Goal: Book appointment/travel/reservation

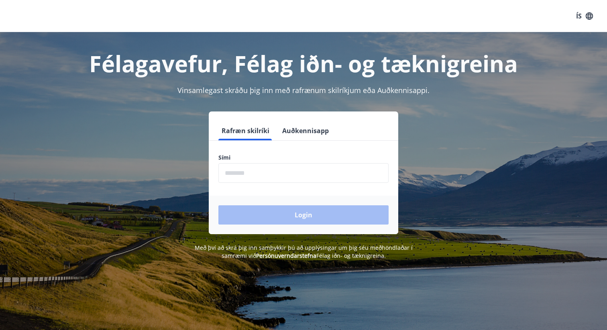
click at [254, 171] on input "phone" at bounding box center [303, 173] width 170 height 20
type input "********"
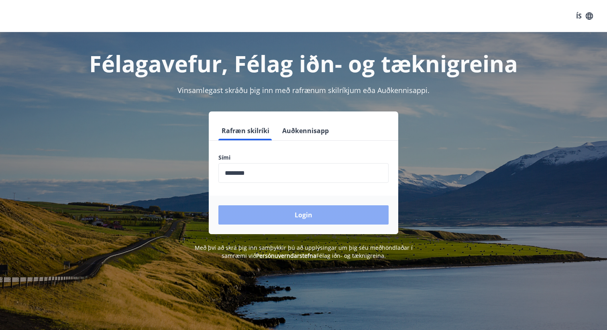
click at [263, 224] on button "Login" at bounding box center [303, 215] width 170 height 19
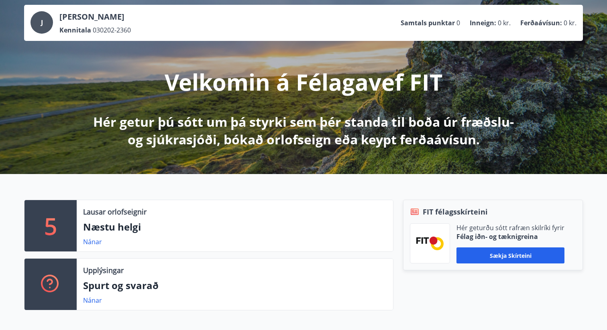
scroll to position [47, 0]
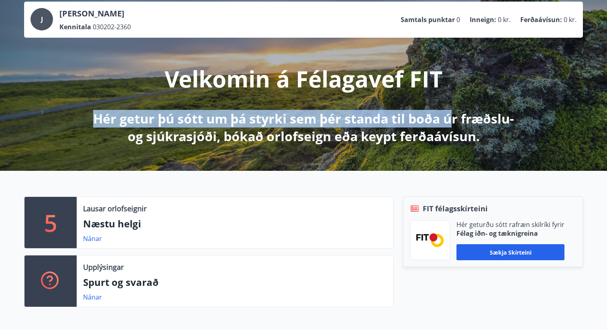
drag, startPoint x: 92, startPoint y: 121, endPoint x: 451, endPoint y: 115, distance: 359.0
click at [451, 115] on p "Hér getur þú sótt um þá styrki sem þér standa til boða úr fræðslu- og sjúkrasjó…" at bounding box center [304, 127] width 424 height 35
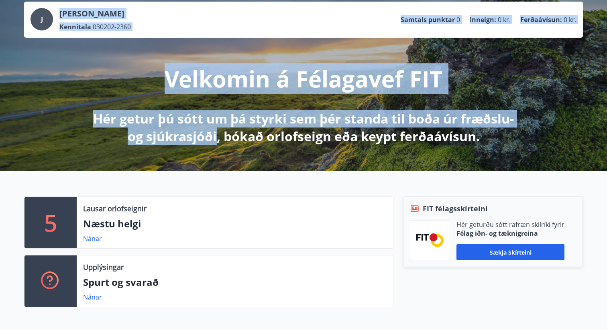
drag, startPoint x: 215, startPoint y: 135, endPoint x: 482, endPoint y: 155, distance: 267.7
click at [482, 155] on div "[PERSON_NAME] Kennitala 030202-2360 Samtals punktar 0 Inneign : 0 kr. Ferðaávís…" at bounding box center [303, 78] width 607 height 185
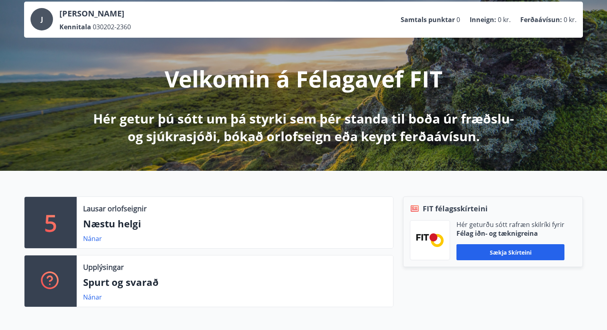
click at [477, 135] on p "Hér getur þú sótt um þá styrki sem þér standa til boða úr fræðslu- og sjúkrasjó…" at bounding box center [304, 127] width 424 height 35
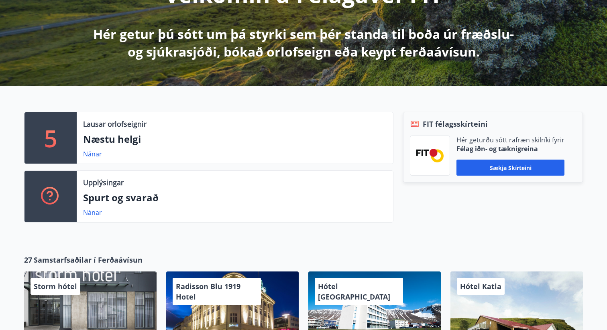
scroll to position [132, 0]
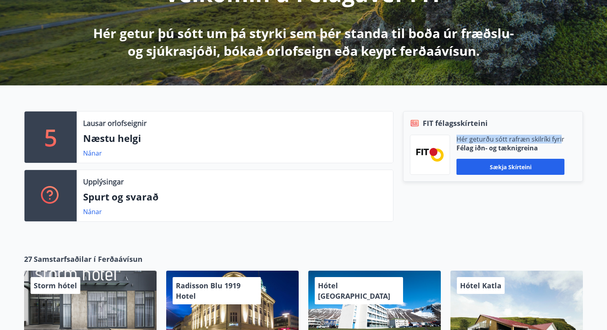
drag, startPoint x: 458, startPoint y: 141, endPoint x: 559, endPoint y: 141, distance: 100.8
click at [559, 141] on p "Hér geturðu sótt rafræn skilríki fyrir" at bounding box center [510, 139] width 108 height 9
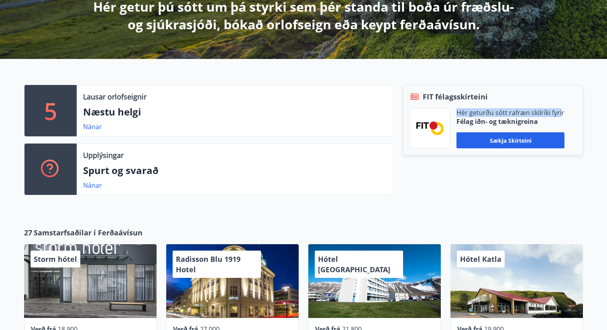
scroll to position [165, 0]
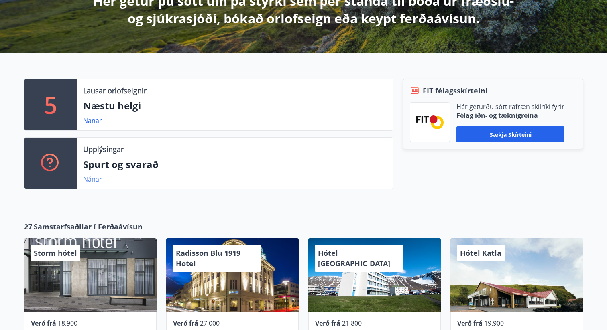
click at [92, 181] on link "Nánar" at bounding box center [92, 179] width 19 height 9
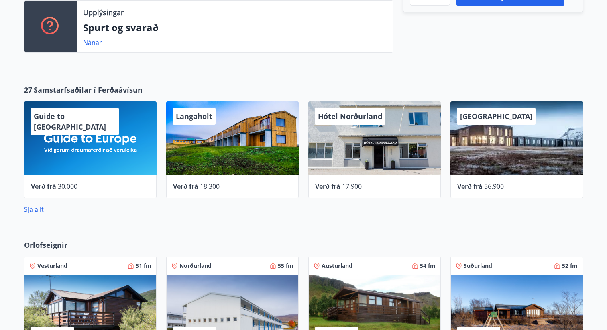
scroll to position [303, 0]
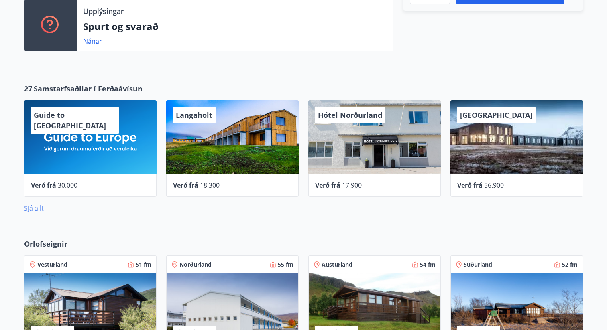
click at [40, 206] on link "Sjá allt" at bounding box center [34, 208] width 20 height 9
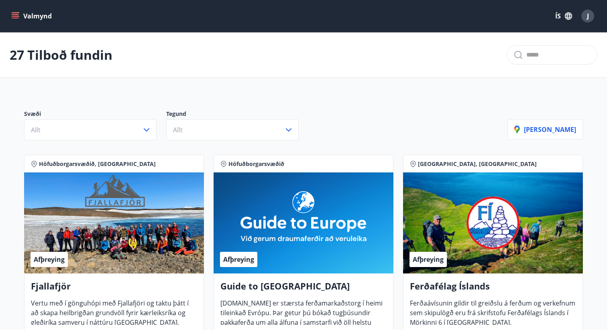
click at [18, 13] on icon "menu" at bounding box center [15, 16] width 8 height 8
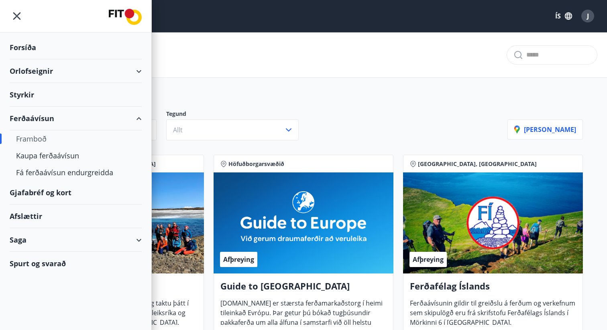
click at [44, 91] on div "Styrkir" at bounding box center [76, 95] width 132 height 24
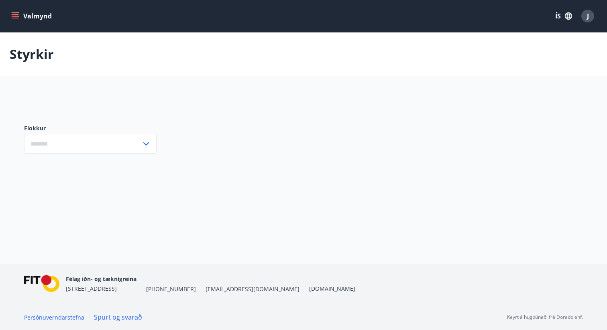
type input "***"
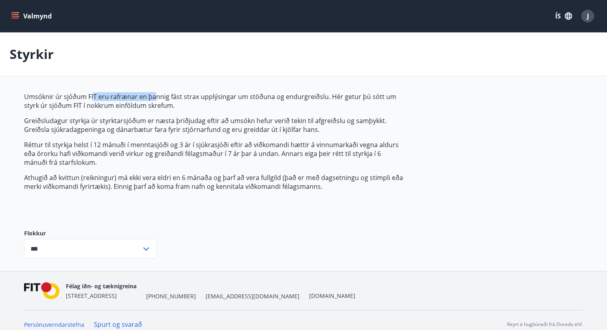
drag, startPoint x: 92, startPoint y: 95, endPoint x: 153, endPoint y: 97, distance: 60.2
click at [153, 97] on p "Umsóknir úr sjóðum FIT eru rafrænar en þannig fást strax upplýsingar um stöðuna…" at bounding box center [213, 101] width 379 height 18
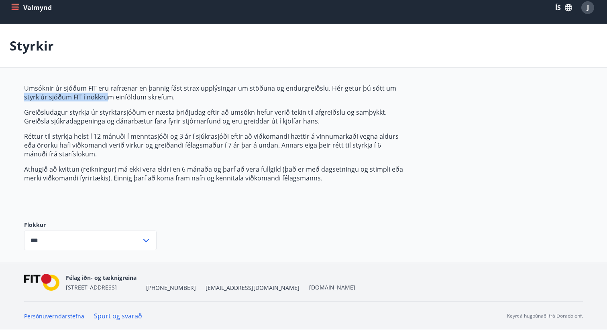
drag, startPoint x: 25, startPoint y: 96, endPoint x: 109, endPoint y: 96, distance: 84.3
click at [109, 96] on p "Umsóknir úr sjóðum FIT eru rafrænar en þannig fást strax upplýsingar um stöðuna…" at bounding box center [213, 93] width 379 height 18
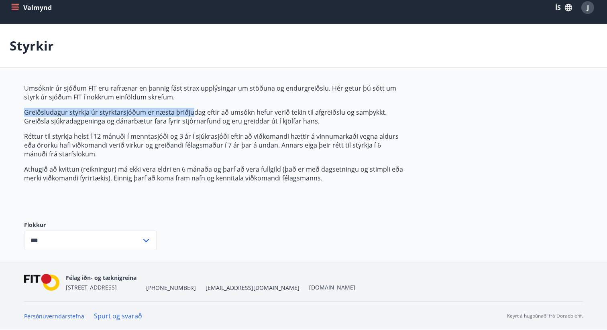
drag, startPoint x: 24, startPoint y: 112, endPoint x: 192, endPoint y: 114, distance: 167.4
click at [192, 114] on p "Greiðsludagur styrkja úr styrktarsjóðum er næsta þriðjudag eftir að umsókn hefu…" at bounding box center [213, 117] width 379 height 18
drag, startPoint x: 70, startPoint y: 99, endPoint x: 103, endPoint y: 99, distance: 32.9
click at [103, 99] on p "Umsóknir úr sjóðum FIT eru rafrænar en þannig fást strax upplýsingar um stöðuna…" at bounding box center [213, 93] width 379 height 18
drag, startPoint x: 31, startPoint y: 113, endPoint x: 269, endPoint y: 113, distance: 237.7
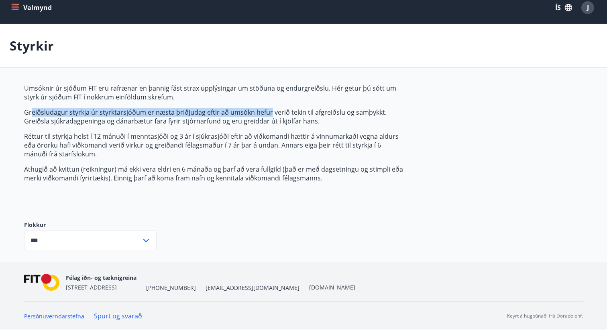
click at [269, 113] on p "Greiðsludagur styrkja úr styrktarsjóðum er næsta þriðjudag eftir að umsókn hefu…" at bounding box center [213, 117] width 379 height 18
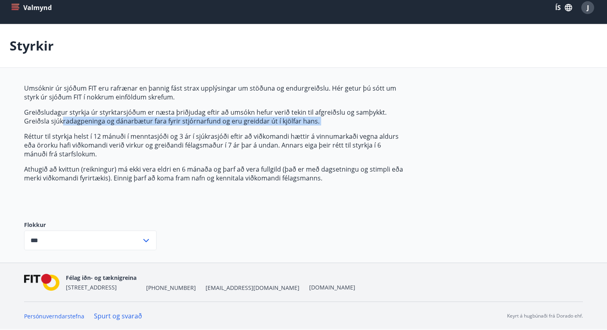
drag, startPoint x: 61, startPoint y: 122, endPoint x: 223, endPoint y: 128, distance: 161.9
click at [223, 128] on span "Umsóknir úr sjóðum FIT eru rafrænar en þannig fást strax upplýsingar um stöðuna…" at bounding box center [213, 133] width 379 height 99
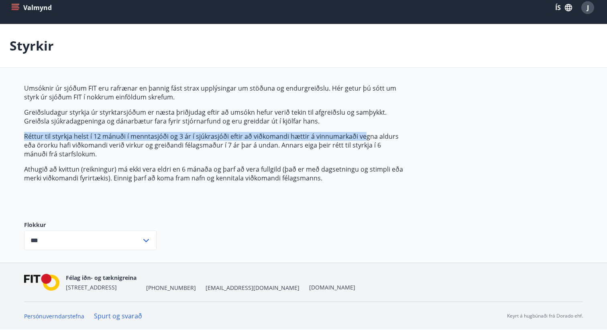
drag, startPoint x: 26, startPoint y: 131, endPoint x: 363, endPoint y: 139, distance: 337.3
click at [363, 139] on span "Umsóknir úr sjóðum FIT eru rafrænar en þannig fást strax upplýsingar um stöðuna…" at bounding box center [213, 133] width 379 height 99
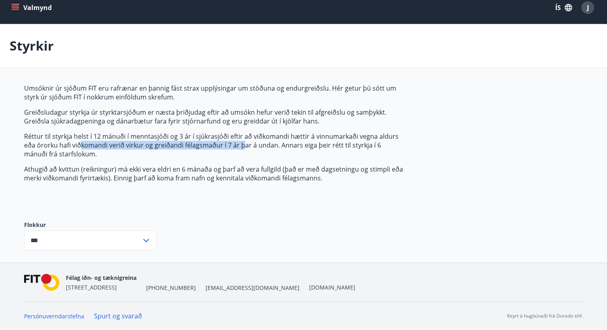
drag, startPoint x: 81, startPoint y: 143, endPoint x: 244, endPoint y: 146, distance: 162.6
click at [244, 146] on p "Réttur til styrkja helst í 12 mánuði í menntasjóði og 3 ár í sjúkrasjóði eftir …" at bounding box center [213, 145] width 379 height 26
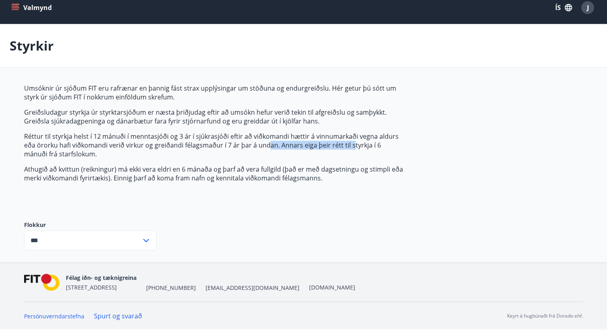
drag, startPoint x: 267, startPoint y: 147, endPoint x: 353, endPoint y: 149, distance: 85.9
click at [353, 149] on p "Réttur til styrkja helst í 12 mánuði í menntasjóði og 3 ár í sjúkrasjóði eftir …" at bounding box center [213, 145] width 379 height 26
drag, startPoint x: 25, startPoint y: 170, endPoint x: 75, endPoint y: 170, distance: 49.8
click at [75, 170] on p "Athugið að kvittun (reikningur) má ekki vera eldri en 6 mánaða og þarf að vera …" at bounding box center [213, 174] width 379 height 18
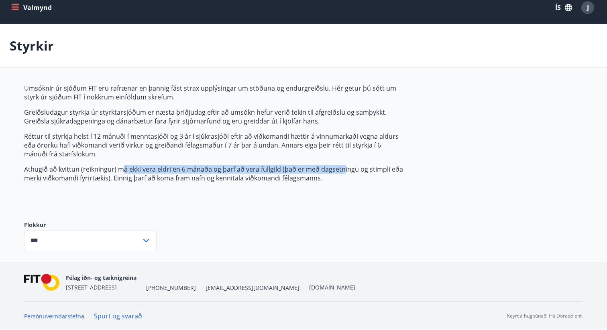
drag, startPoint x: 122, startPoint y: 172, endPoint x: 341, endPoint y: 167, distance: 219.7
click at [341, 167] on p "Athugið að kvittun (reikningur) má ekki vera eldri en 6 mánaða og þarf að vera …" at bounding box center [213, 174] width 379 height 18
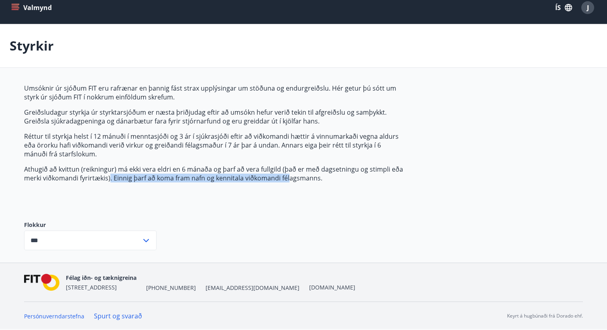
drag, startPoint x: 109, startPoint y: 179, endPoint x: 288, endPoint y: 177, distance: 179.1
click at [288, 177] on p "Athugið að kvittun (reikningur) má ekki vera eldri en 6 mánaða og þarf að vera …" at bounding box center [213, 174] width 379 height 18
click at [135, 239] on input "***" at bounding box center [82, 241] width 117 height 20
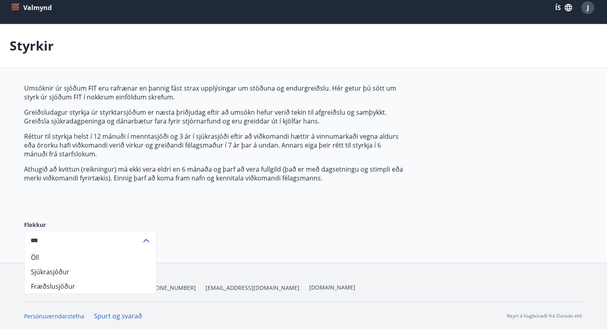
click at [76, 260] on li "Öll" at bounding box center [90, 258] width 132 height 14
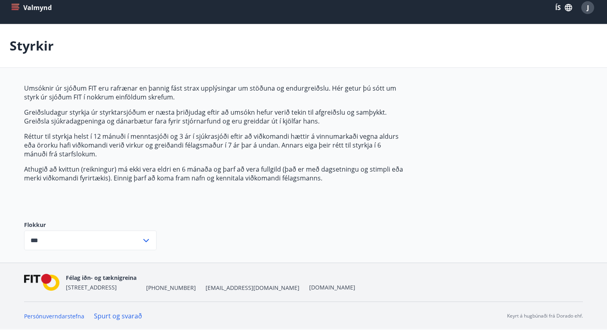
click at [18, 10] on icon "menu" at bounding box center [15, 9] width 7 height 1
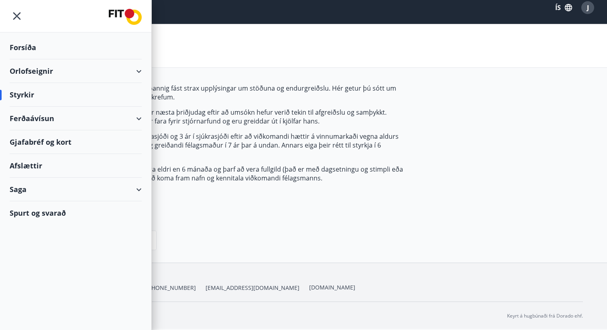
click at [32, 45] on div "Forsíða" at bounding box center [76, 48] width 132 height 24
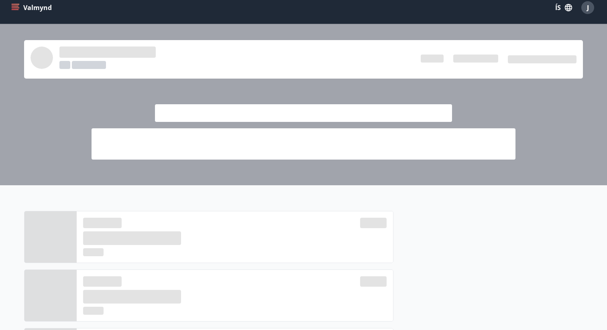
click at [585, 6] on div "J" at bounding box center [587, 7] width 13 height 13
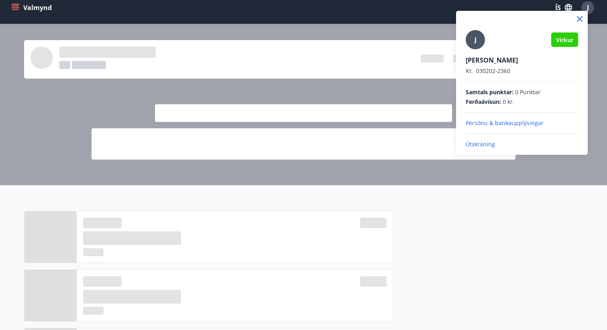
click at [581, 17] on icon at bounding box center [580, 19] width 6 height 6
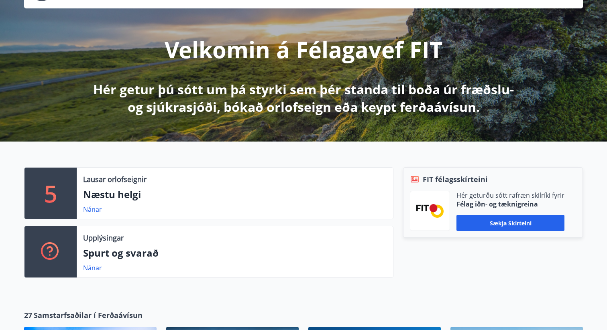
scroll to position [77, 0]
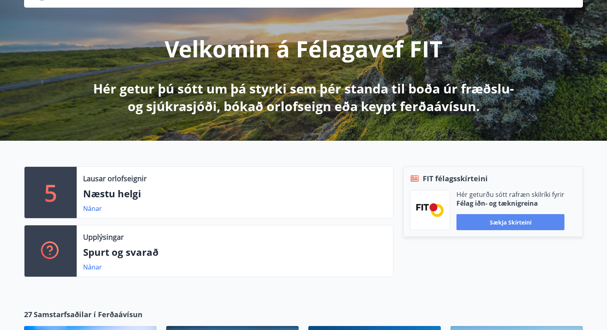
click at [487, 218] on button "Sækja skírteini" at bounding box center [510, 222] width 108 height 16
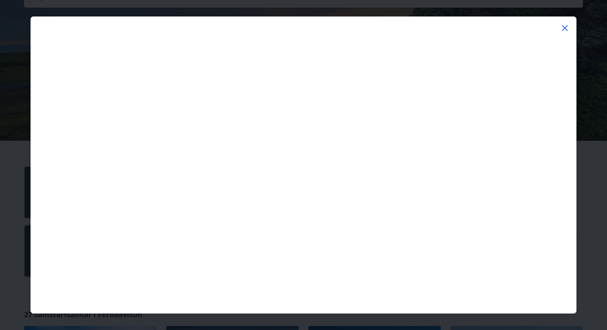
click at [565, 28] on icon at bounding box center [564, 28] width 1 height 1
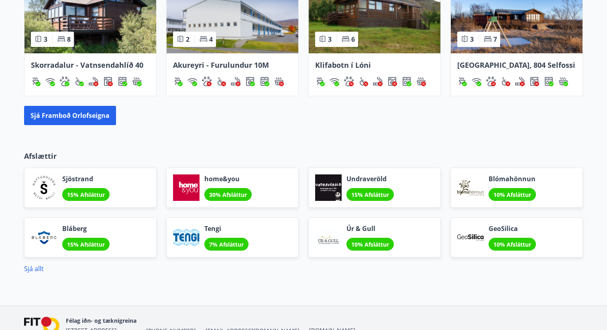
scroll to position [640, 0]
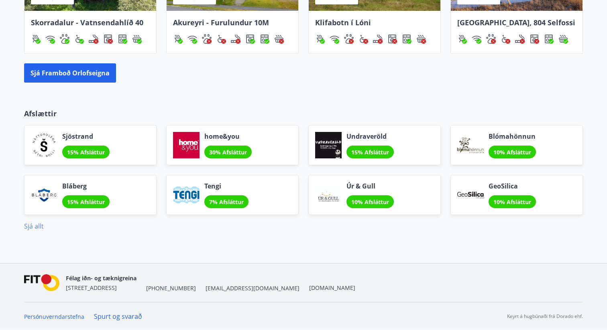
click at [28, 225] on link "Sjá allt" at bounding box center [34, 226] width 20 height 9
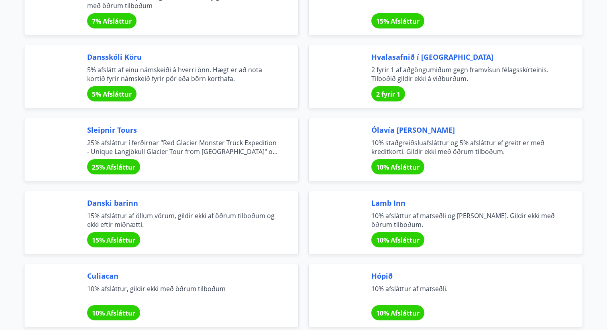
scroll to position [2096, 0]
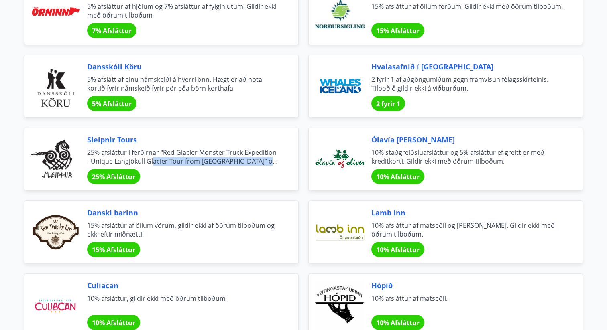
drag, startPoint x: 150, startPoint y: 162, endPoint x: 287, endPoint y: 161, distance: 136.9
click at [287, 161] on div "Sleipnir Tours 25% afsláttur í ferðirnar "Red Glacier Monster Truck Expedition …" at bounding box center [161, 159] width 275 height 63
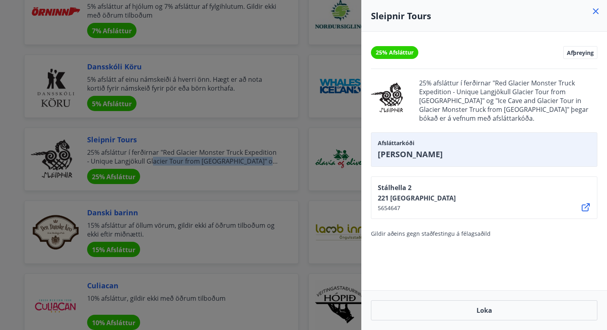
click at [283, 85] on div at bounding box center [303, 165] width 607 height 330
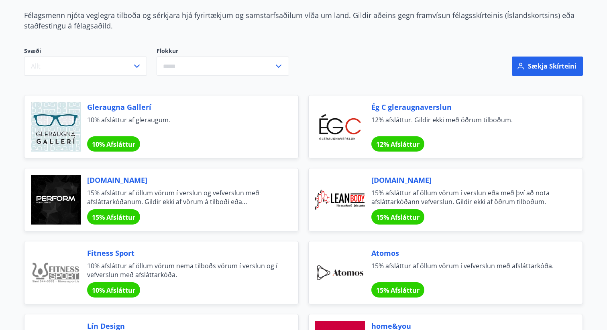
scroll to position [0, 0]
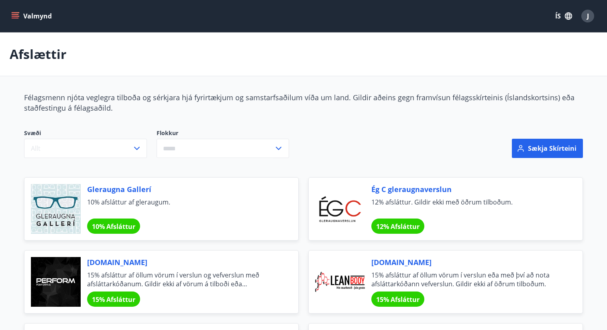
click at [18, 16] on icon "menu" at bounding box center [16, 16] width 9 height 1
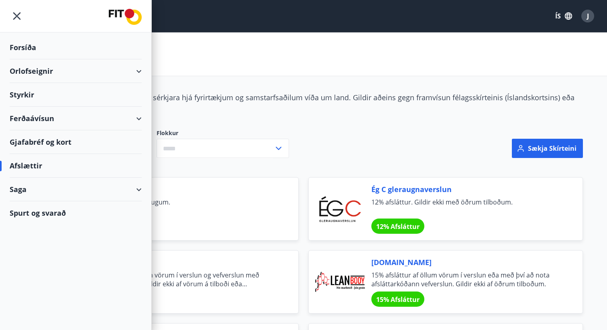
click at [68, 73] on div "Orlofseignir" at bounding box center [76, 71] width 132 height 24
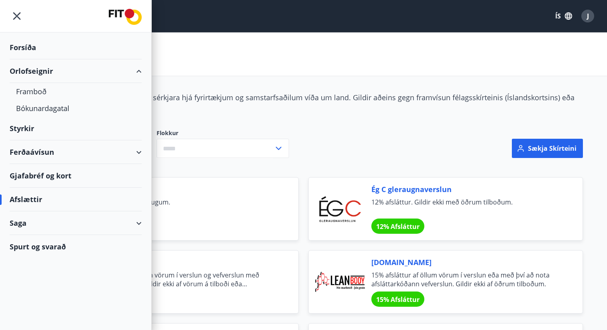
click at [31, 77] on div "Orlofseignir" at bounding box center [76, 71] width 132 height 24
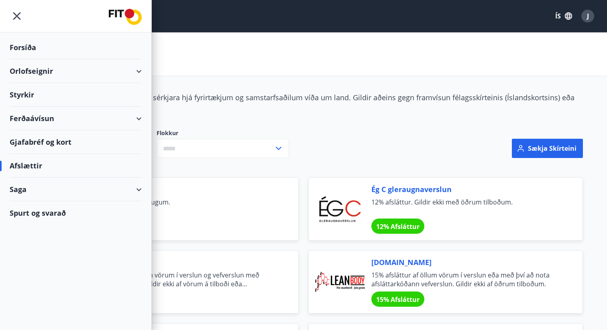
click at [32, 74] on div "Orlofseignir" at bounding box center [76, 71] width 132 height 24
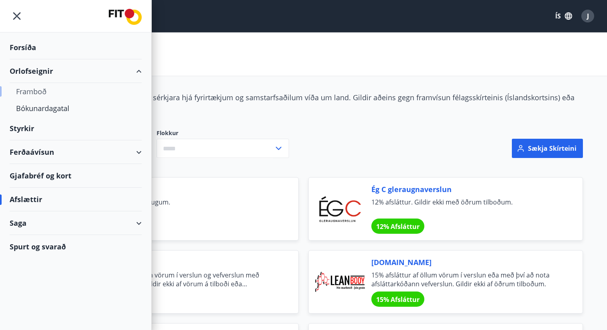
click at [28, 88] on div "Framboð" at bounding box center [75, 91] width 119 height 17
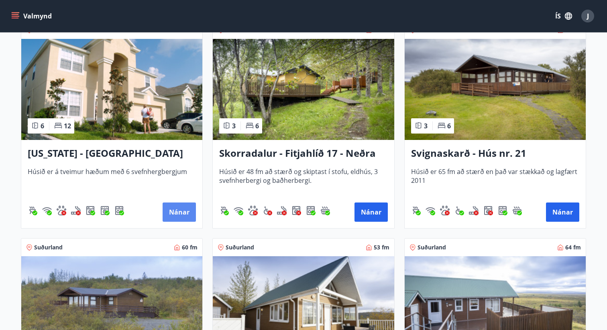
scroll to position [1059, 0]
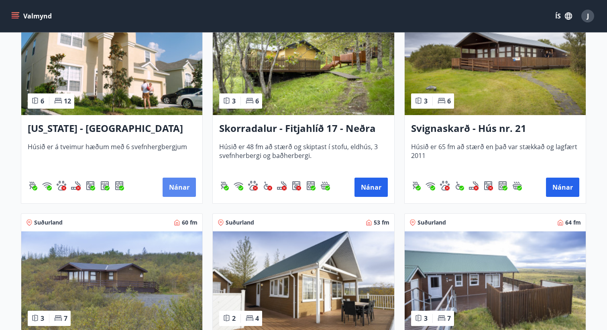
click at [179, 192] on button "Nánar" at bounding box center [179, 187] width 33 height 19
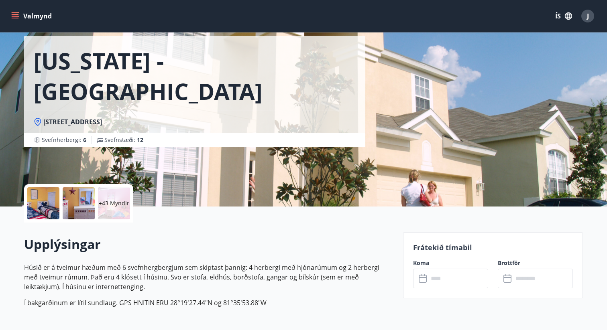
scroll to position [36, 0]
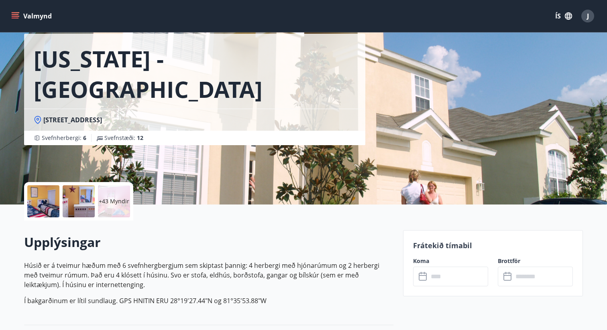
click at [442, 274] on input "text" at bounding box center [458, 277] width 60 height 20
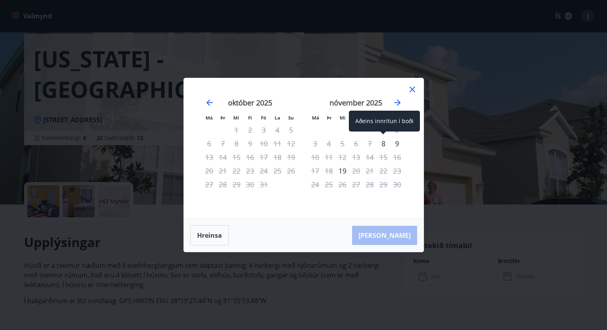
click at [385, 145] on div "8" at bounding box center [384, 144] width 14 height 14
click at [396, 100] on icon "Move forward to switch to the next month." at bounding box center [398, 103] width 10 height 10
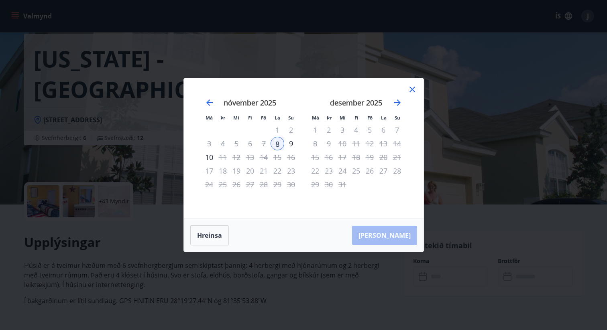
click at [294, 143] on div "9" at bounding box center [291, 144] width 14 height 14
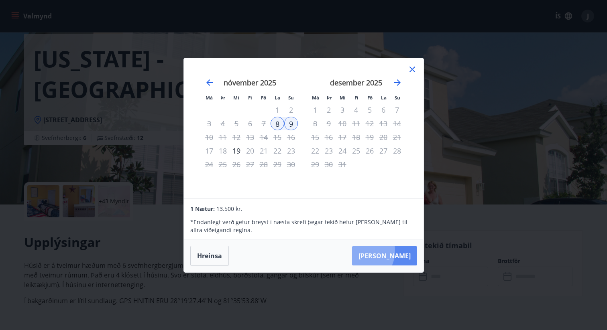
click at [385, 252] on button "[PERSON_NAME]" at bounding box center [384, 256] width 65 height 19
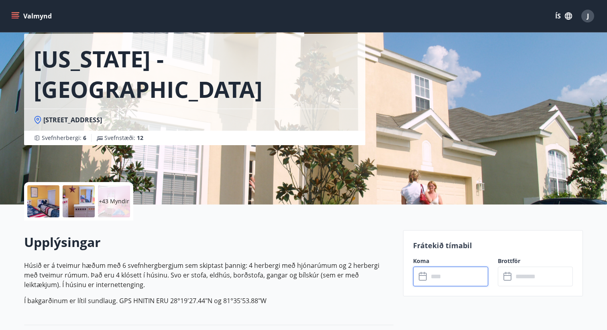
type input "******"
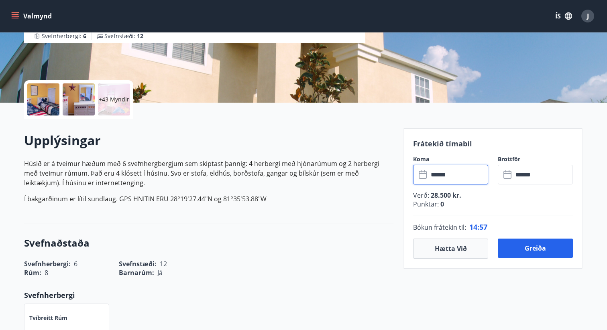
scroll to position [139, 0]
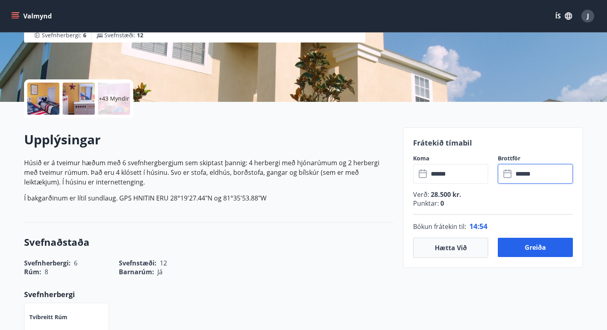
click at [519, 179] on input "******" at bounding box center [543, 174] width 60 height 20
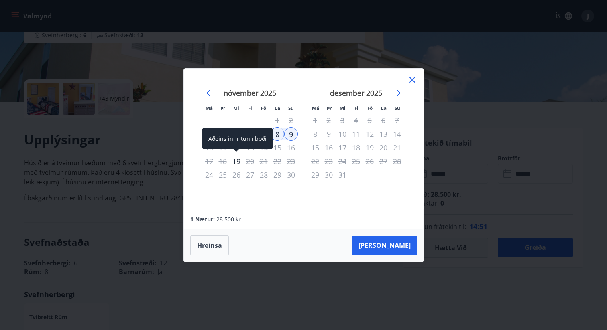
click at [238, 159] on div "19" at bounding box center [237, 162] width 14 height 14
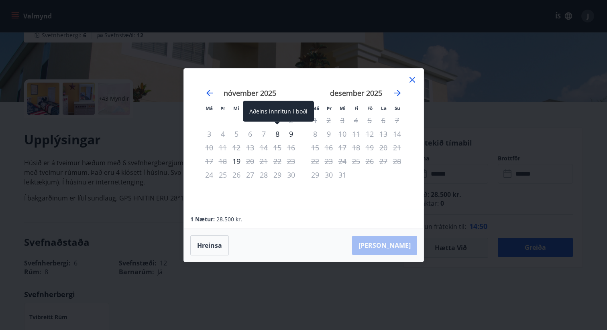
click at [277, 131] on div "8" at bounding box center [278, 134] width 14 height 14
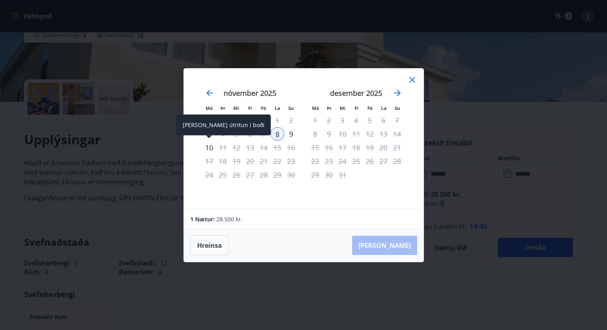
click at [208, 150] on div "10" at bounding box center [209, 148] width 14 height 14
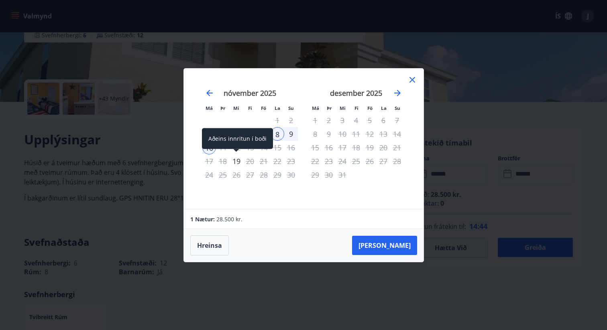
click at [236, 165] on div "19" at bounding box center [237, 162] width 14 height 14
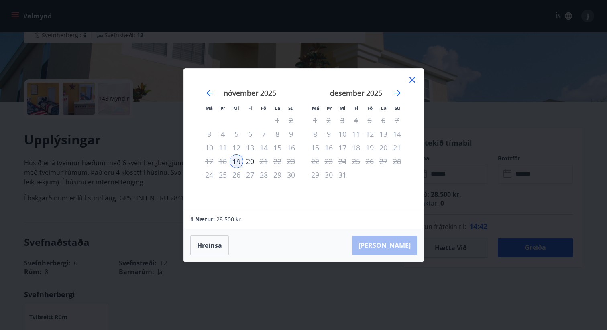
click at [291, 122] on div "2" at bounding box center [291, 121] width 14 height 14
click at [277, 138] on div "8" at bounding box center [278, 134] width 14 height 14
drag, startPoint x: 277, startPoint y: 138, endPoint x: 267, endPoint y: 137, distance: 10.1
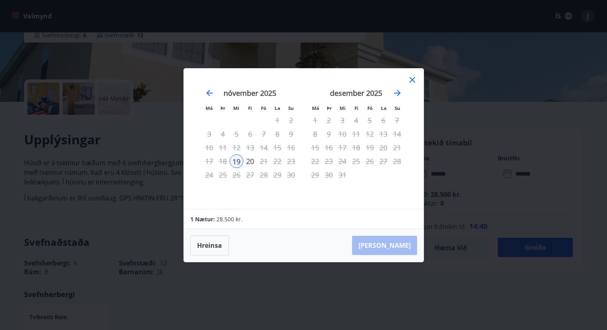
click at [274, 138] on div "8" at bounding box center [278, 134] width 14 height 14
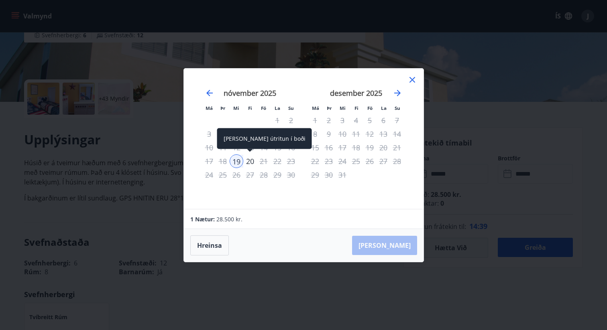
click at [245, 157] on div "20" at bounding box center [250, 162] width 14 height 14
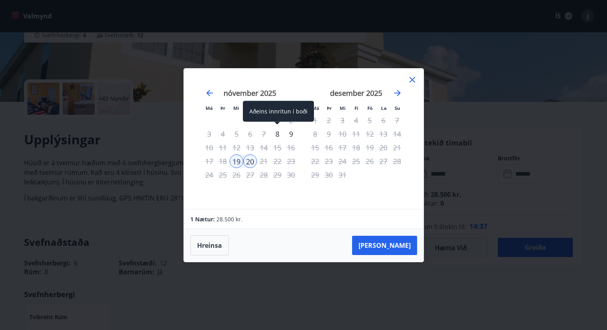
click at [279, 140] on div "8" at bounding box center [278, 134] width 14 height 14
click at [278, 136] on div "8" at bounding box center [278, 134] width 14 height 14
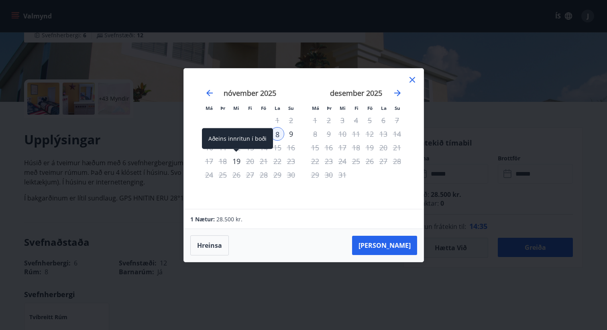
click at [237, 163] on div "19" at bounding box center [237, 162] width 14 height 14
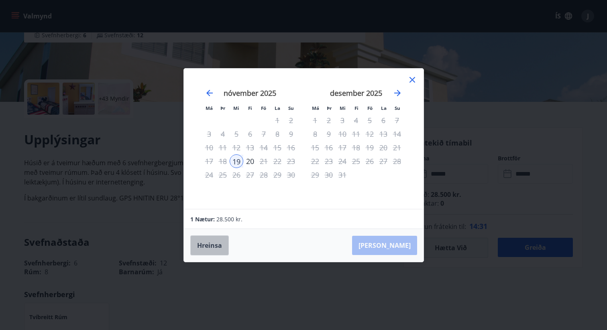
click at [210, 250] on button "Hreinsa" at bounding box center [209, 246] width 39 height 20
click at [208, 92] on icon "Move backward to switch to the previous month." at bounding box center [209, 93] width 6 height 6
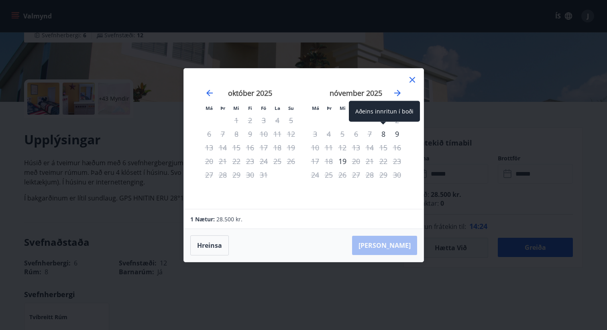
click at [383, 134] on div "8" at bounding box center [384, 134] width 14 height 14
click at [397, 92] on icon "Move forward to switch to the next month." at bounding box center [398, 93] width 10 height 10
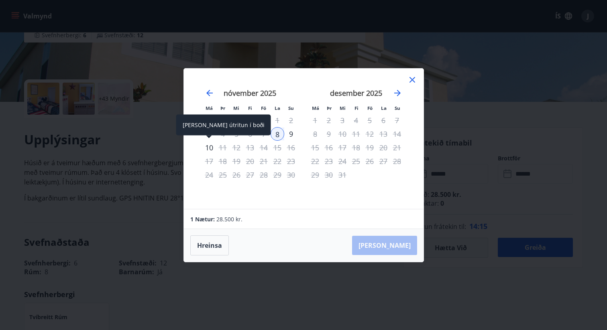
click at [211, 146] on div "10" at bounding box center [209, 148] width 14 height 14
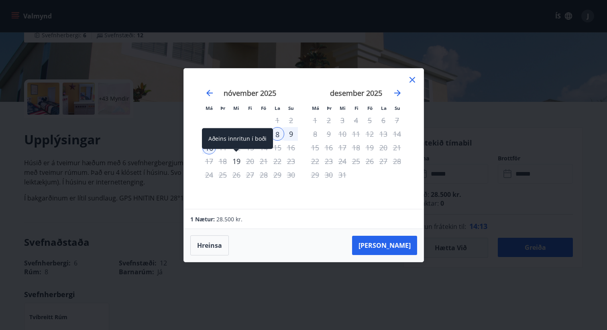
click at [233, 163] on div "19" at bounding box center [237, 162] width 14 height 14
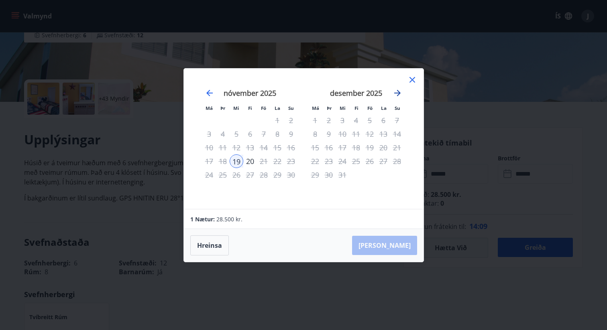
click at [397, 95] on icon "Move forward to switch to the next month." at bounding box center [397, 93] width 6 height 6
click at [215, 256] on div "[PERSON_NAME]" at bounding box center [304, 245] width 240 height 33
click at [215, 249] on button "Hreinsa" at bounding box center [209, 246] width 39 height 20
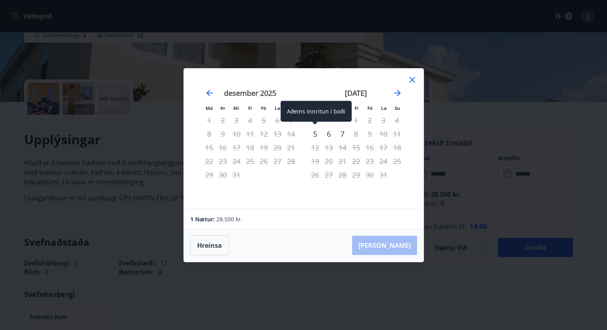
click at [318, 139] on div "5" at bounding box center [315, 134] width 14 height 14
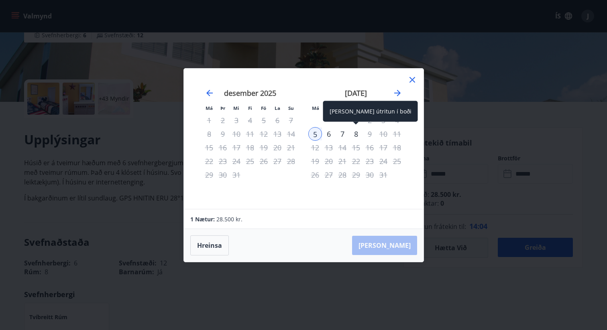
click at [361, 134] on div "8" at bounding box center [356, 134] width 14 height 14
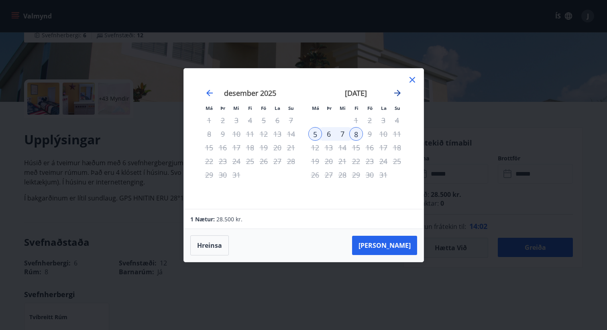
click at [394, 91] on icon "Move forward to switch to the next month." at bounding box center [398, 93] width 10 height 10
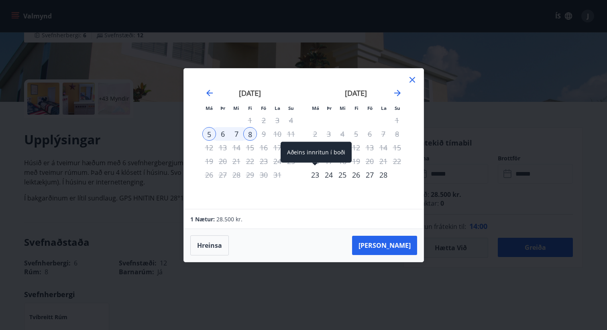
click at [312, 175] on div "23" at bounding box center [315, 175] width 14 height 14
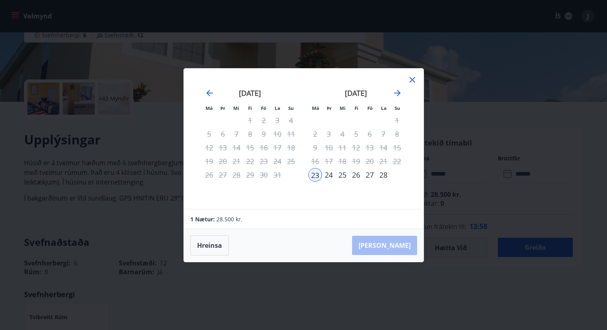
click at [384, 174] on div "28" at bounding box center [384, 175] width 14 height 14
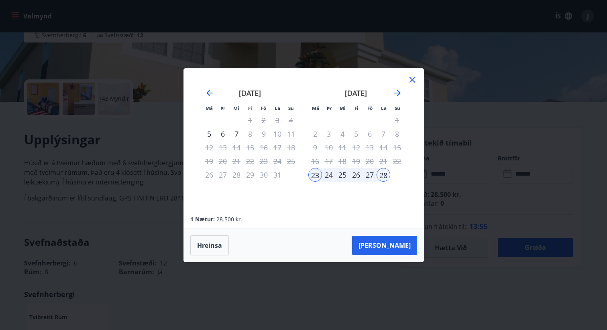
click at [402, 92] on div "[DATE]" at bounding box center [356, 95] width 96 height 35
click at [397, 92] on icon "Move forward to switch to the next month." at bounding box center [398, 93] width 10 height 10
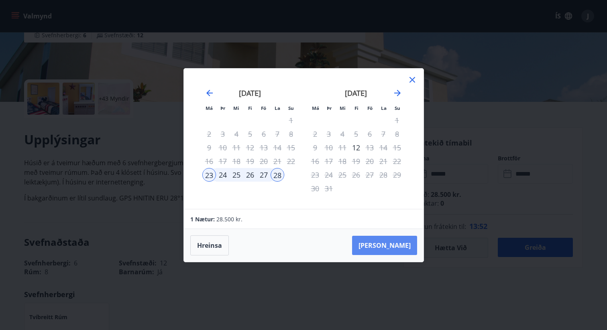
click at [386, 244] on button "[PERSON_NAME]" at bounding box center [384, 245] width 65 height 19
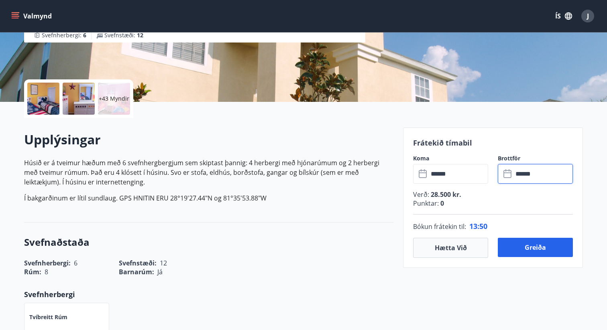
type input "******"
click at [511, 171] on icon at bounding box center [507, 174] width 8 height 8
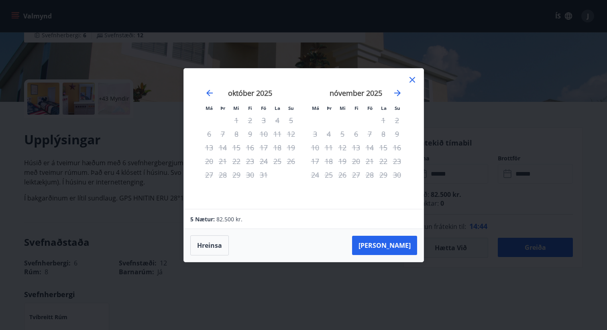
click at [405, 87] on div "[DATE] 1 2 3 4 5 6 7 8 9 10 11 12 13 14 15 16 17 18 19 20 21 22 23 24 25 26 27 …" at bounding box center [356, 144] width 106 height 132
click at [399, 94] on icon "Move forward to switch to the next month." at bounding box center [397, 93] width 6 height 6
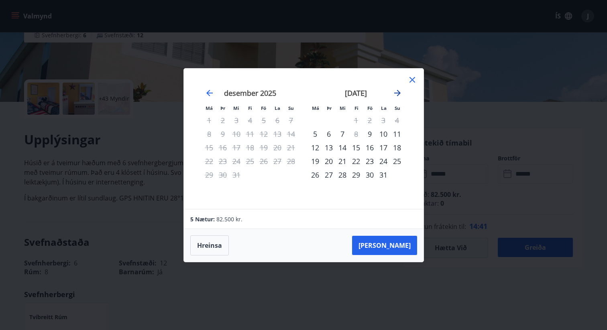
click at [399, 94] on icon "Move forward to switch to the next month." at bounding box center [397, 93] width 6 height 6
click at [211, 96] on icon "Move backward to switch to the previous month." at bounding box center [210, 93] width 10 height 10
click at [396, 92] on icon "Move forward to switch to the next month." at bounding box center [398, 93] width 10 height 10
click at [395, 120] on div "1" at bounding box center [397, 121] width 14 height 14
click at [397, 121] on div "1" at bounding box center [397, 121] width 14 height 14
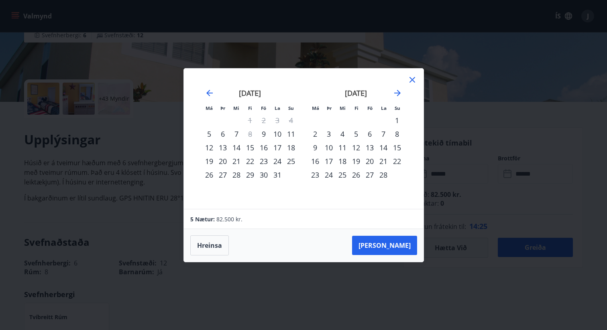
click at [397, 121] on div "1" at bounding box center [397, 121] width 14 height 14
click at [202, 257] on div "[PERSON_NAME]" at bounding box center [304, 245] width 240 height 33
click at [208, 245] on button "Hreinsa" at bounding box center [209, 246] width 39 height 20
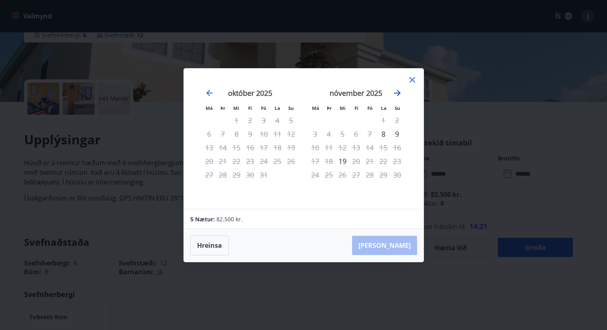
click at [400, 92] on icon "Move forward to switch to the next month." at bounding box center [398, 93] width 10 height 10
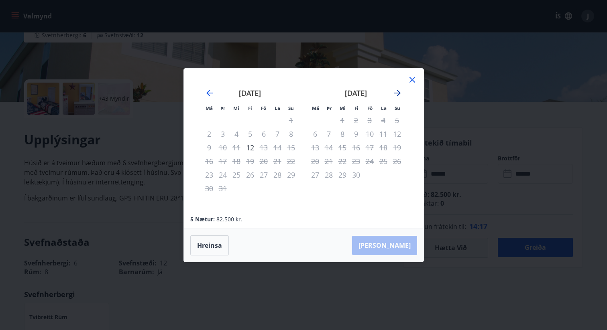
click at [400, 92] on icon "Move forward to switch to the next month." at bounding box center [398, 93] width 10 height 10
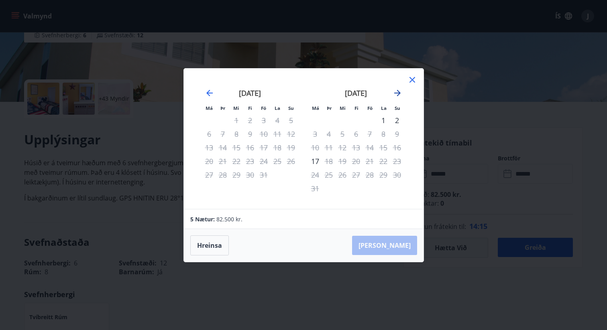
click at [400, 92] on icon "Move forward to switch to the next month." at bounding box center [398, 93] width 10 height 10
click at [209, 91] on icon "Move backward to switch to the previous month." at bounding box center [210, 93] width 10 height 10
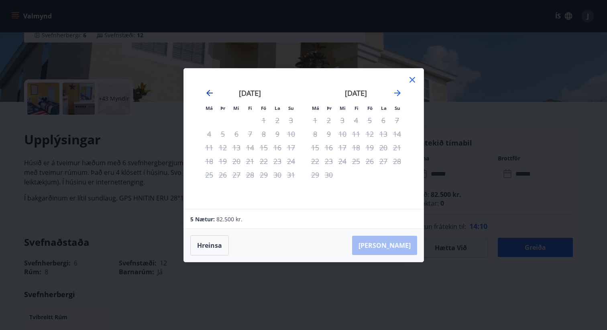
click at [209, 91] on icon "Move backward to switch to the previous month." at bounding box center [210, 93] width 10 height 10
click at [312, 172] on div "23" at bounding box center [315, 175] width 14 height 14
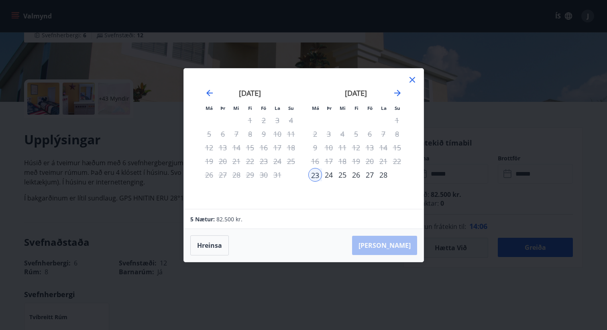
click at [387, 176] on div "28" at bounding box center [384, 175] width 14 height 14
click at [393, 245] on button "[PERSON_NAME]" at bounding box center [384, 245] width 65 height 19
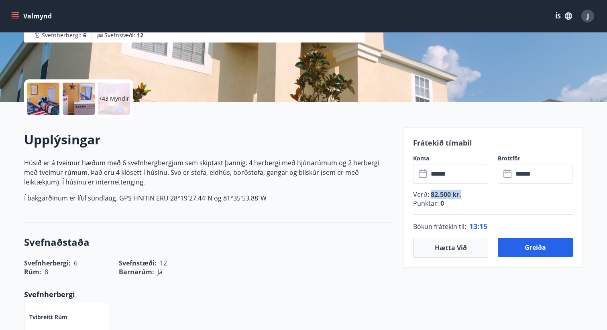
drag, startPoint x: 431, startPoint y: 192, endPoint x: 462, endPoint y: 194, distance: 30.6
click at [462, 194] on p "Verð : 82.500 kr." at bounding box center [493, 194] width 160 height 9
click at [119, 95] on p "+43 Myndir" at bounding box center [114, 99] width 31 height 8
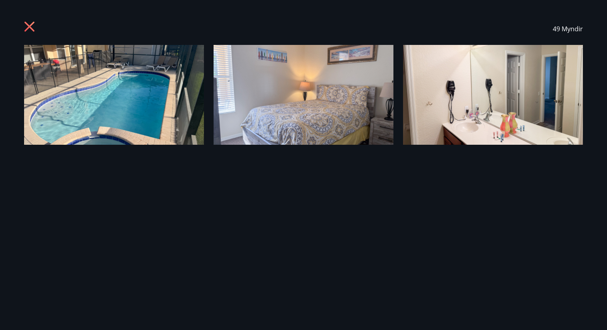
click at [29, 25] on icon at bounding box center [30, 27] width 13 height 13
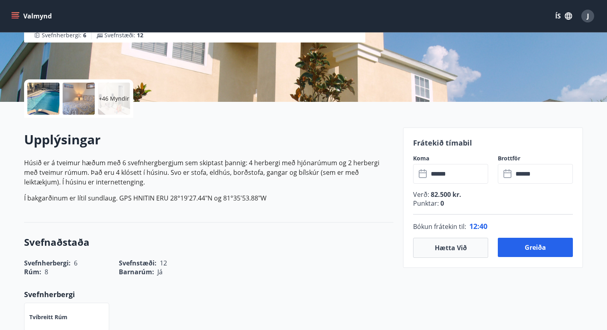
click at [114, 97] on p "+46 Myndir" at bounding box center [114, 99] width 31 height 8
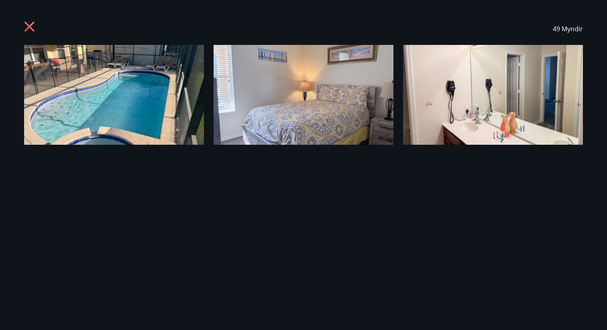
drag, startPoint x: 197, startPoint y: 87, endPoint x: 239, endPoint y: 87, distance: 42.2
click at [200, 87] on div "49 Myndir" at bounding box center [303, 165] width 578 height 305
click at [558, 29] on span "49 Myndir" at bounding box center [568, 28] width 30 height 9
click at [31, 24] on icon at bounding box center [29, 27] width 10 height 10
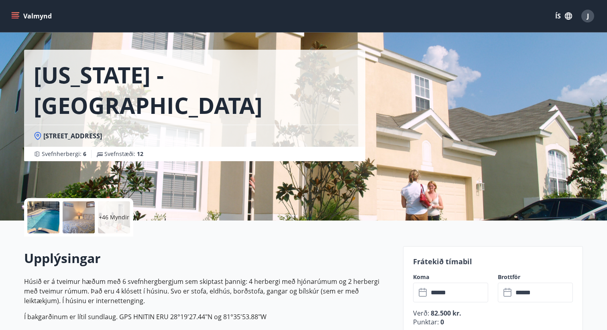
scroll to position [26, 0]
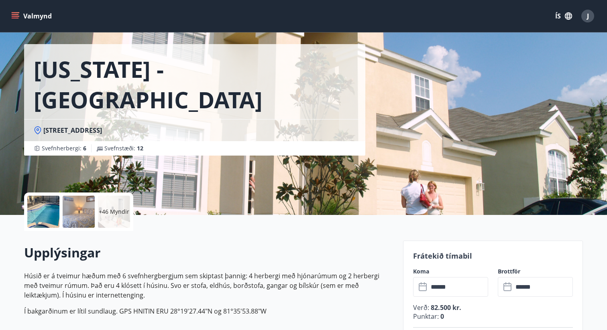
click at [113, 207] on div "+46 Myndir" at bounding box center [114, 212] width 32 height 32
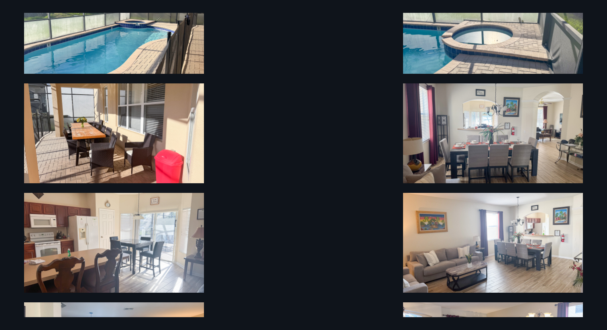
scroll to position [544, 0]
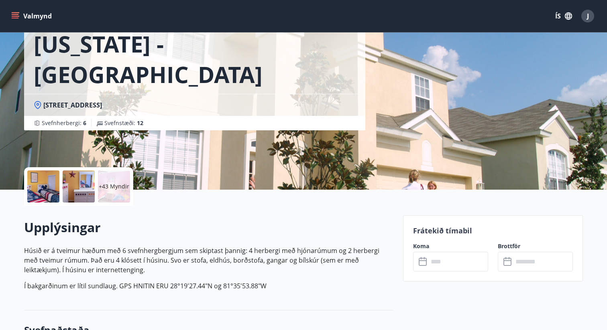
scroll to position [61, 0]
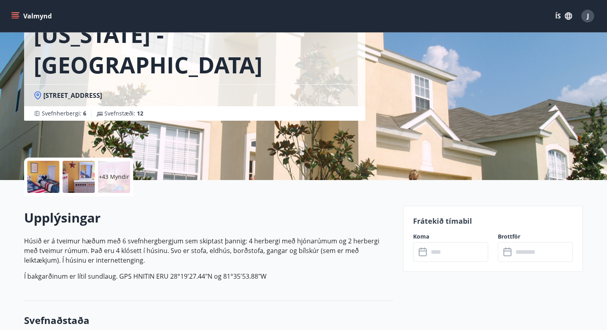
click at [107, 174] on p "+43 Myndir" at bounding box center [114, 177] width 31 height 8
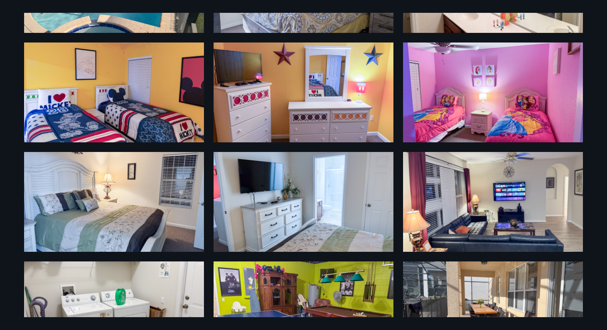
scroll to position [0, 0]
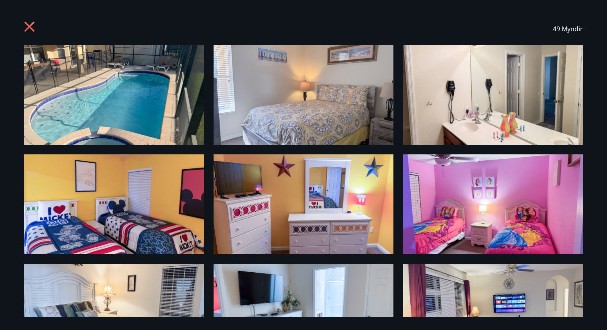
click at [24, 35] on div at bounding box center [30, 28] width 13 height 15
click at [25, 32] on icon at bounding box center [30, 27] width 13 height 13
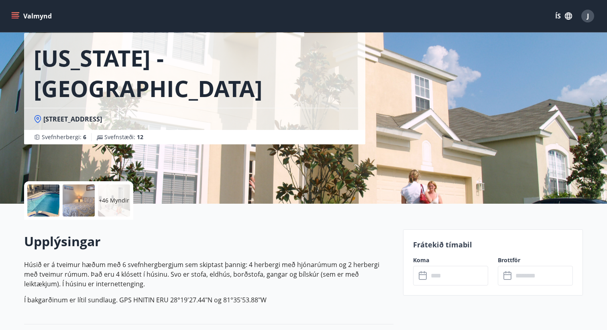
scroll to position [45, 0]
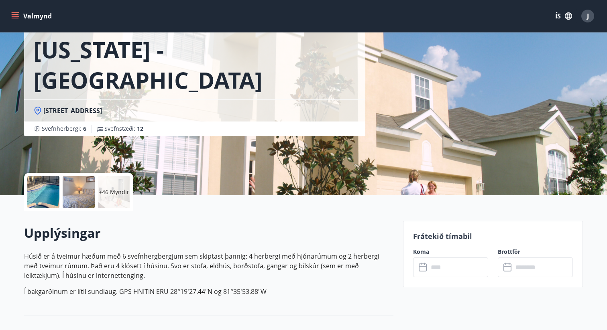
click at [436, 259] on input "text" at bounding box center [458, 268] width 60 height 20
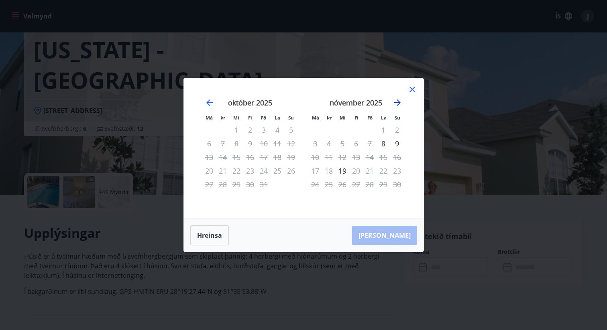
click at [401, 105] on icon "Move forward to switch to the next month." at bounding box center [398, 103] width 10 height 10
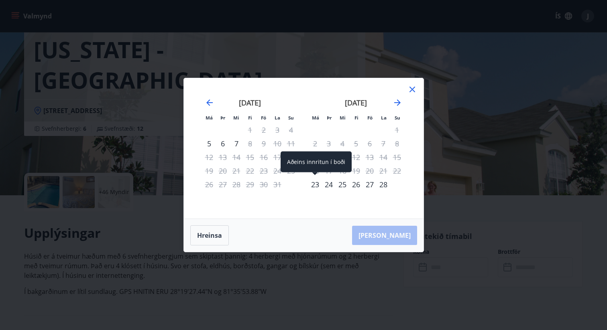
click at [317, 187] on div "23" at bounding box center [315, 185] width 14 height 14
click at [384, 183] on div "28" at bounding box center [384, 185] width 14 height 14
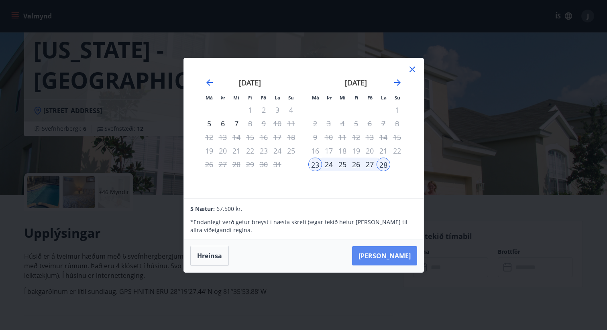
click at [391, 249] on button "[PERSON_NAME]" at bounding box center [384, 256] width 65 height 19
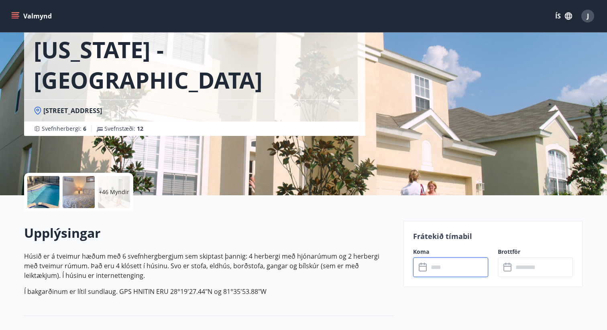
type input "******"
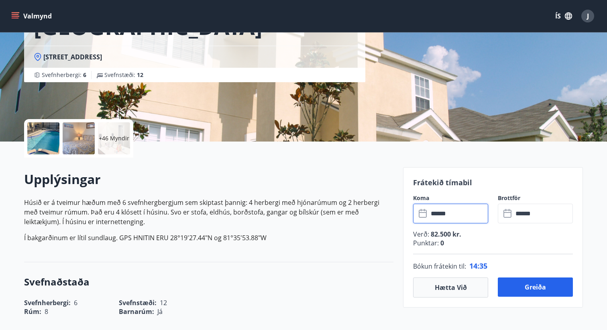
scroll to position [0, 0]
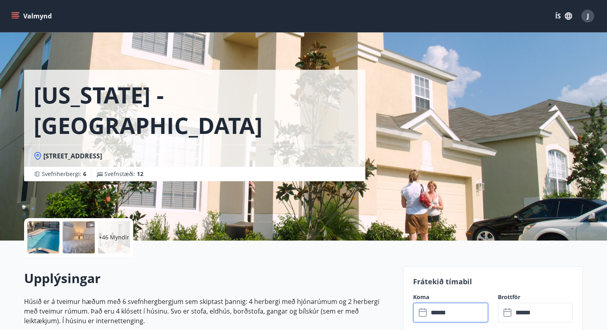
click at [21, 16] on button "Valmynd" at bounding box center [32, 16] width 45 height 14
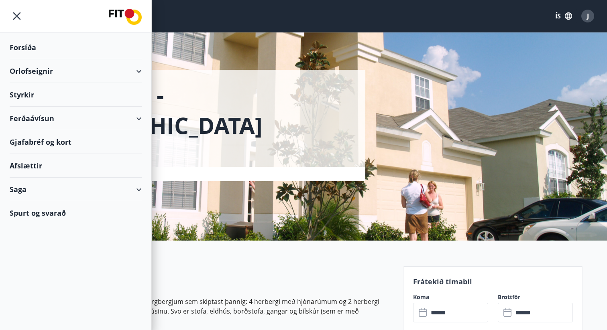
click at [139, 69] on div "Orlofseignir" at bounding box center [76, 71] width 132 height 24
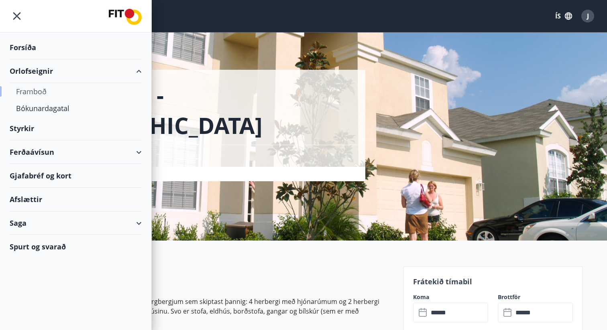
click at [31, 92] on div "Framboð" at bounding box center [75, 91] width 119 height 17
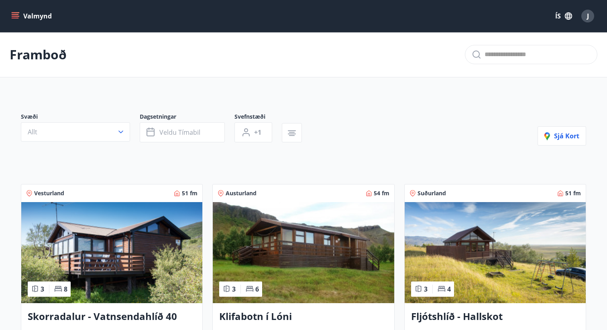
click at [13, 17] on icon "menu" at bounding box center [15, 16] width 8 height 8
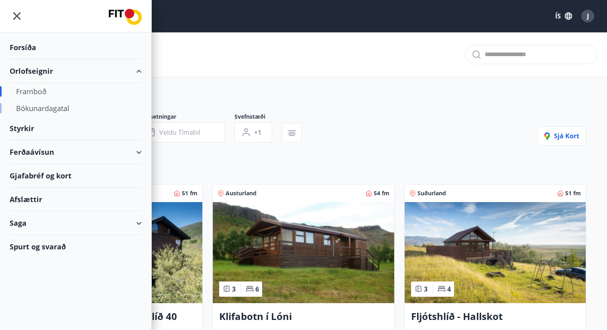
click at [39, 109] on div "Bókunardagatal" at bounding box center [75, 108] width 119 height 17
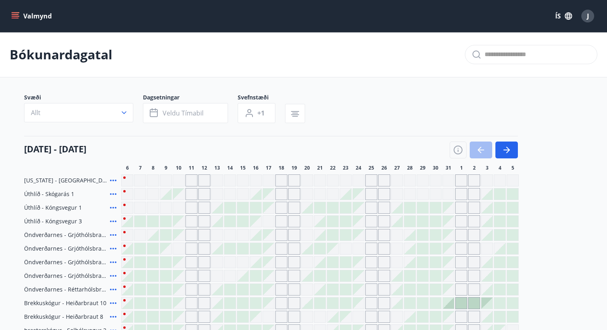
click at [24, 14] on button "Valmynd" at bounding box center [32, 16] width 45 height 14
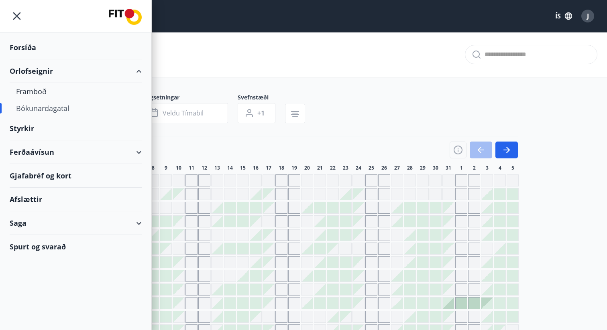
click at [27, 129] on div "Styrkir" at bounding box center [76, 129] width 132 height 24
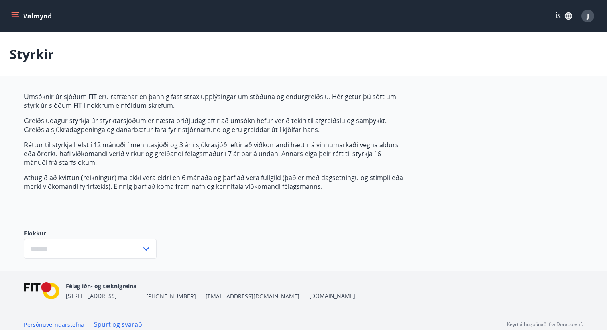
type input "***"
drag, startPoint x: 35, startPoint y: 145, endPoint x: 157, endPoint y: 147, distance: 122.5
click at [157, 147] on p "Réttur til styrkja helst í 12 mánuði í menntasjóði og 3 ár í sjúkrasjóði eftir …" at bounding box center [213, 154] width 379 height 26
drag, startPoint x: 178, startPoint y: 147, endPoint x: 245, endPoint y: 147, distance: 67.4
click at [245, 147] on p "Réttur til styrkja helst í 12 mánuði í menntasjóði og 3 ár í sjúkrasjóði eftir …" at bounding box center [213, 154] width 379 height 26
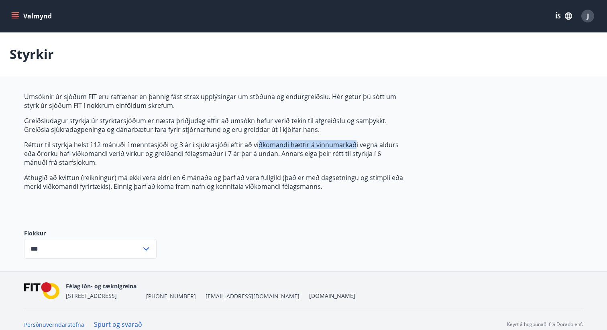
drag, startPoint x: 256, startPoint y: 146, endPoint x: 352, endPoint y: 142, distance: 96.5
click at [352, 142] on p "Réttur til styrkja helst í 12 mánuði í menntasjóði og 3 ár í sjúkrasjóði eftir …" at bounding box center [213, 154] width 379 height 26
drag, startPoint x: 44, startPoint y: 181, endPoint x: 240, endPoint y: 172, distance: 196.9
click at [240, 172] on span "Umsóknir úr sjóðum FIT eru rafrænar en þannig fást strax upplýsingar um stöðuna…" at bounding box center [213, 141] width 379 height 99
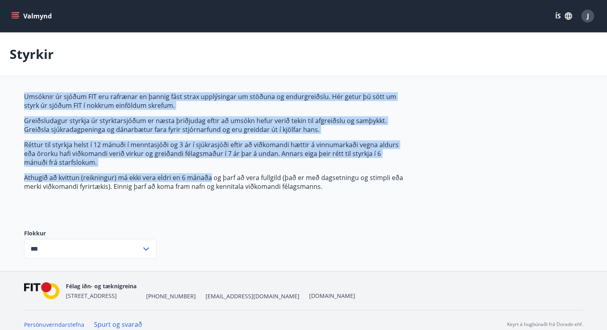
drag, startPoint x: 51, startPoint y: 192, endPoint x: 209, endPoint y: 178, distance: 159.2
click at [209, 178] on div "Umsóknir úr sjóðum FIT eru rafrænar en þannig fást strax upplýsingar um stöðuna…" at bounding box center [213, 154] width 379 height 124
click at [16, 12] on icon "menu" at bounding box center [16, 12] width 9 height 1
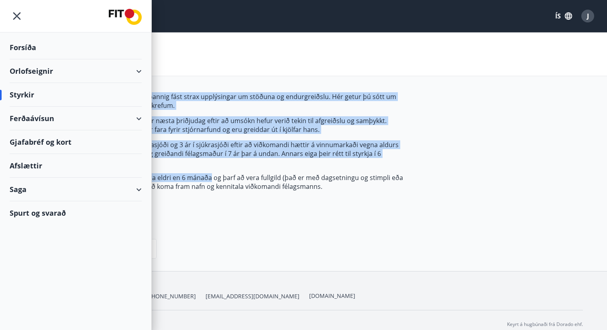
click at [87, 115] on div "Ferðaávísun" at bounding box center [76, 119] width 132 height 24
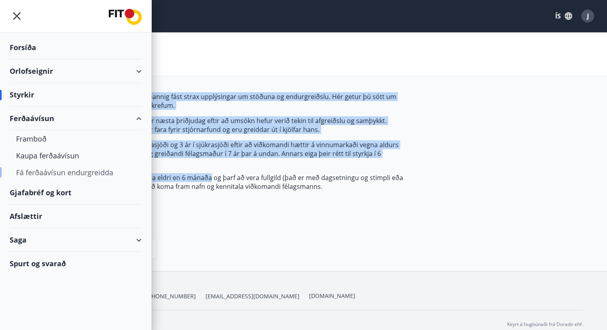
click at [39, 172] on div "Fá ferðaávísun endurgreidda" at bounding box center [75, 172] width 119 height 17
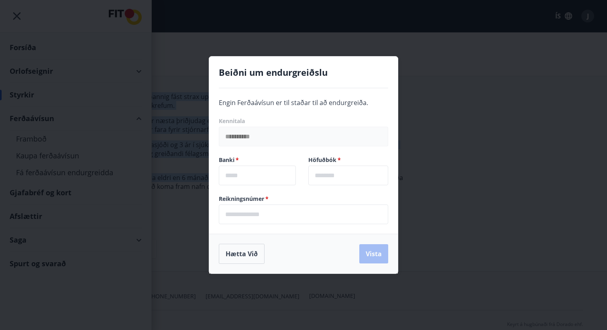
click at [187, 84] on div "**********" at bounding box center [303, 165] width 607 height 330
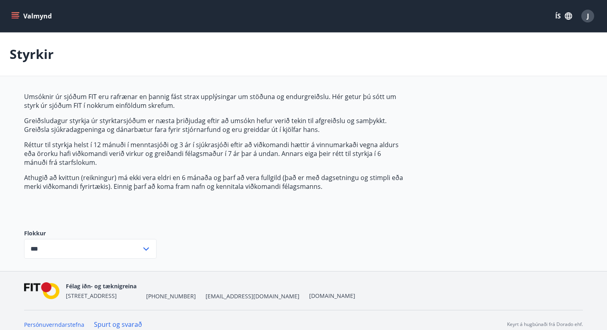
click at [16, 17] on icon "menu" at bounding box center [15, 16] width 8 height 8
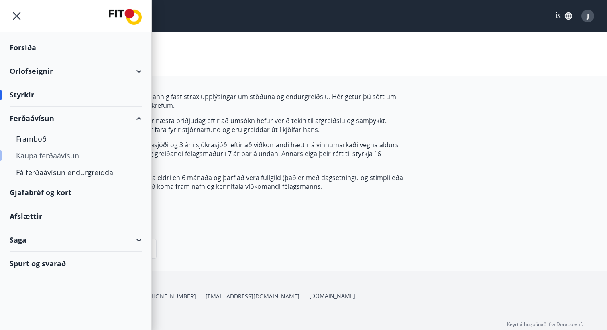
click at [38, 154] on div "Kaupa ferðaávísun" at bounding box center [75, 155] width 119 height 17
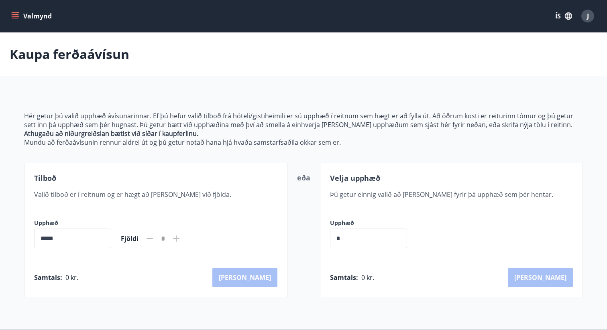
click at [19, 18] on icon "menu" at bounding box center [15, 16] width 8 height 8
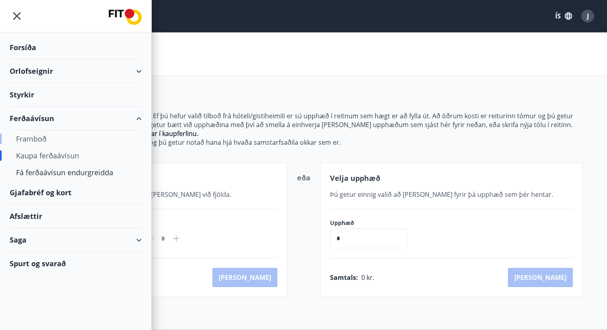
click at [28, 137] on div "Framboð" at bounding box center [75, 138] width 119 height 17
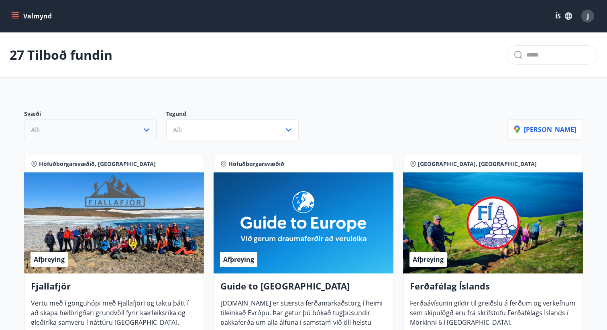
click at [110, 128] on button "Allt" at bounding box center [90, 130] width 132 height 21
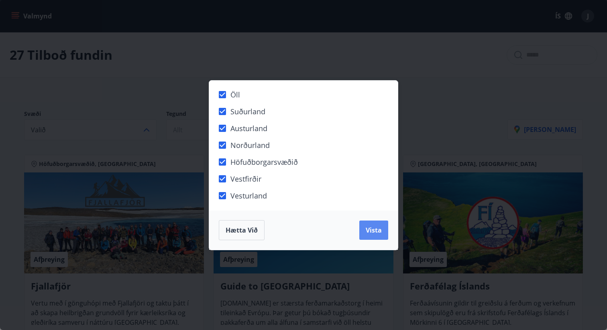
click at [376, 230] on span "Vista" at bounding box center [374, 230] width 16 height 9
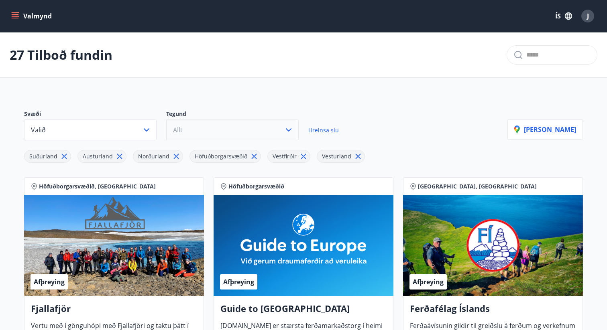
click at [207, 126] on button "Allt" at bounding box center [232, 130] width 132 height 21
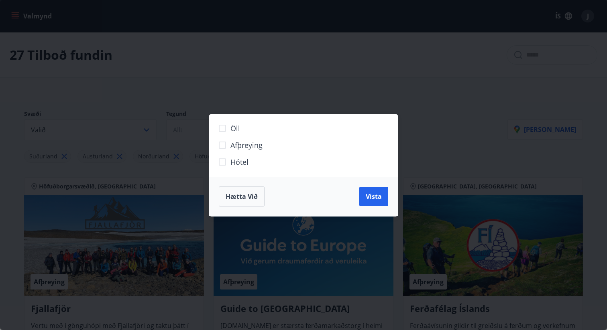
click at [234, 191] on button "Hætta við" at bounding box center [242, 197] width 46 height 20
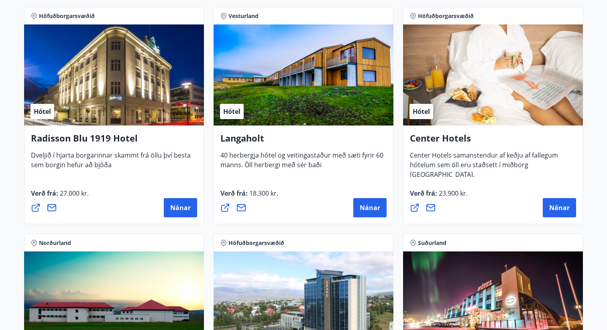
scroll to position [1307, 0]
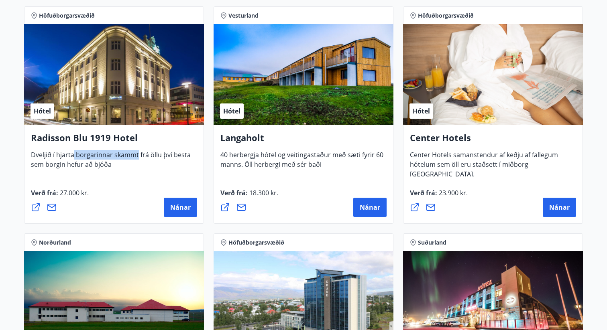
drag, startPoint x: 72, startPoint y: 154, endPoint x: 137, endPoint y: 156, distance: 64.3
click at [137, 156] on span "Dveljið í hjarta borgarinnar skammt frá öllu því besta sem borgin hefur að bjóða" at bounding box center [111, 163] width 160 height 25
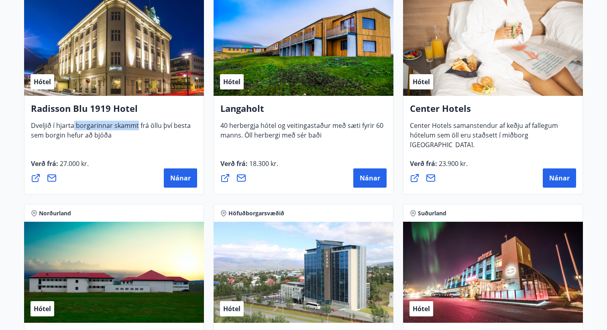
scroll to position [1330, 0]
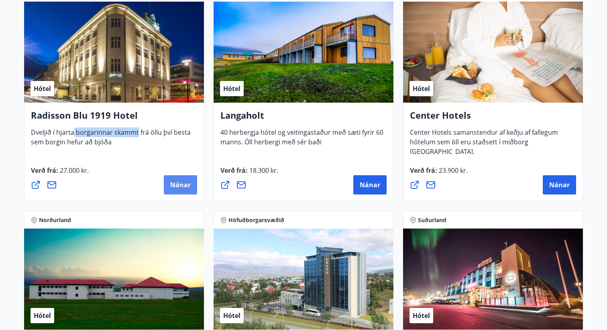
click at [177, 185] on span "Nánar" at bounding box center [180, 185] width 20 height 9
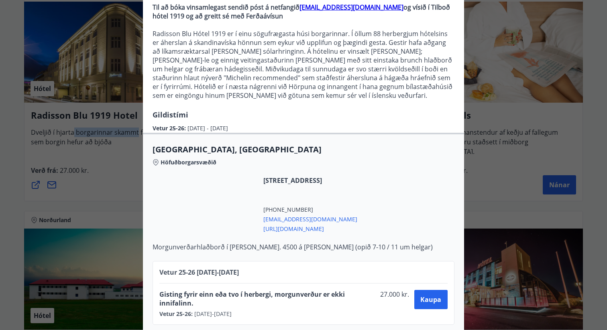
scroll to position [89, 0]
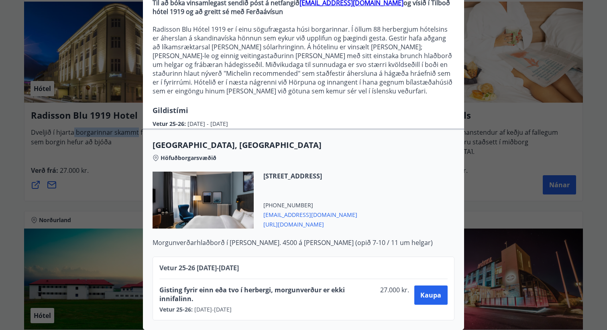
click at [103, 202] on div "Radisson Blu 1919 Hotel Til að bóka vinsamlegast sendið póst á netfangið [EMAIL…" at bounding box center [303, 76] width 607 height 330
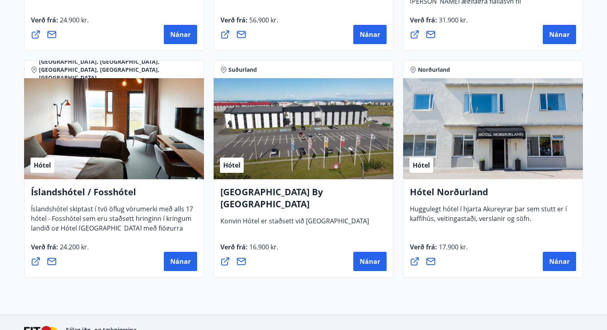
scroll to position [1964, 0]
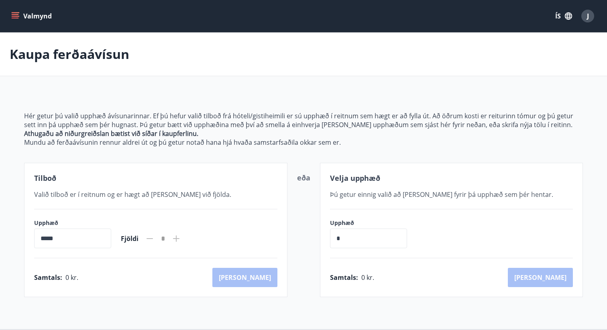
click at [13, 15] on icon "menu" at bounding box center [15, 16] width 8 height 8
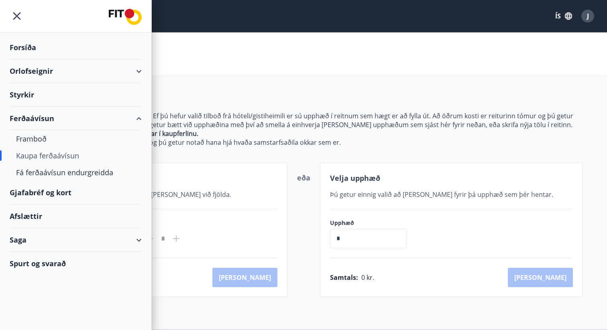
click at [44, 195] on div "Gjafabréf og kort" at bounding box center [76, 193] width 132 height 24
click at [31, 221] on div "Afslættir" at bounding box center [76, 217] width 132 height 24
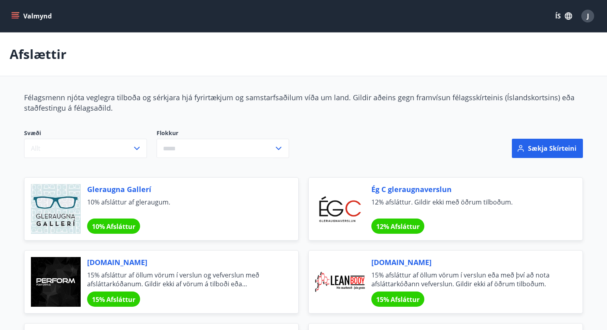
click at [17, 17] on icon "menu" at bounding box center [15, 16] width 8 height 8
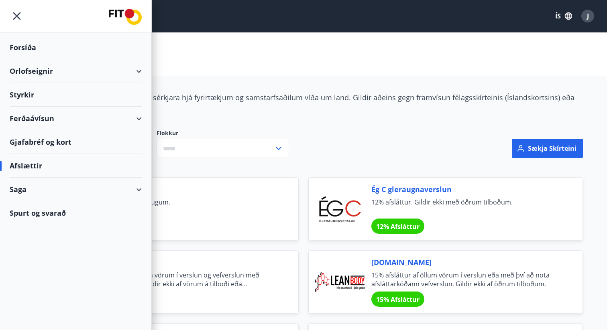
click at [29, 194] on div "Saga" at bounding box center [76, 190] width 132 height 24
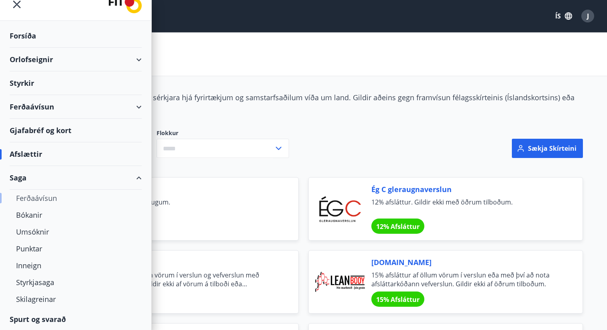
scroll to position [12, 0]
click at [44, 285] on div "Styrkjasaga" at bounding box center [75, 281] width 119 height 17
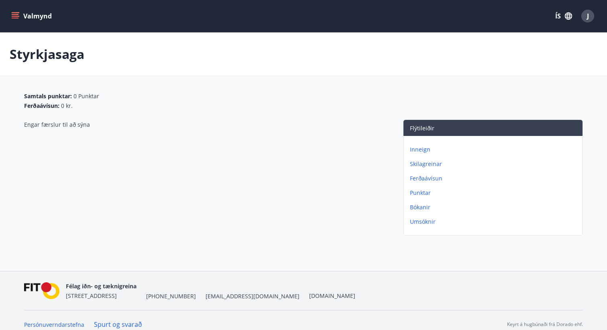
click at [13, 16] on icon "menu" at bounding box center [16, 16] width 9 height 1
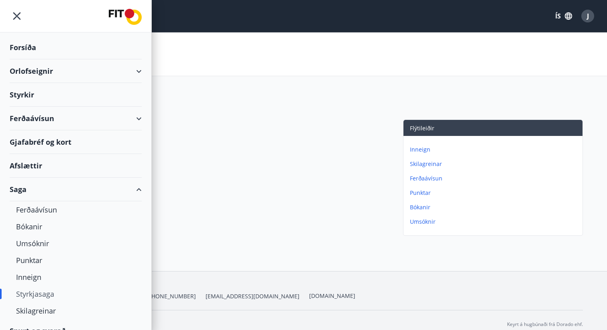
click at [26, 96] on div "Styrkir" at bounding box center [76, 95] width 132 height 24
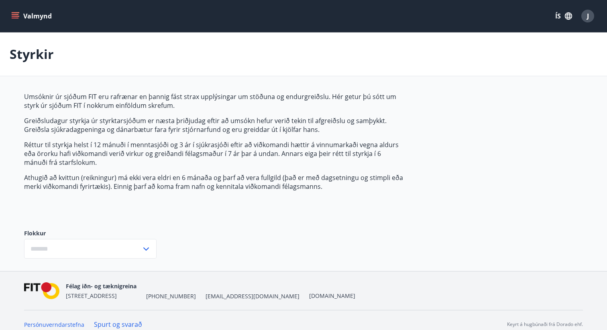
type input "***"
click at [12, 16] on icon "menu" at bounding box center [16, 16] width 9 height 1
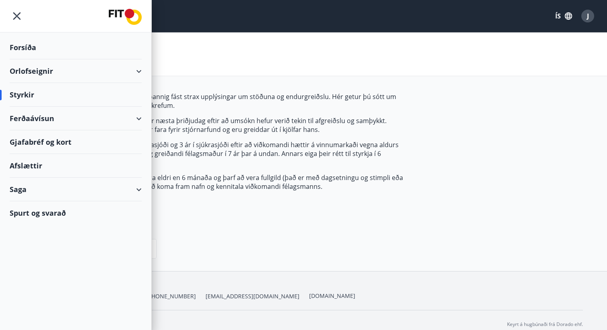
click at [20, 51] on div "Forsíða" at bounding box center [76, 48] width 132 height 24
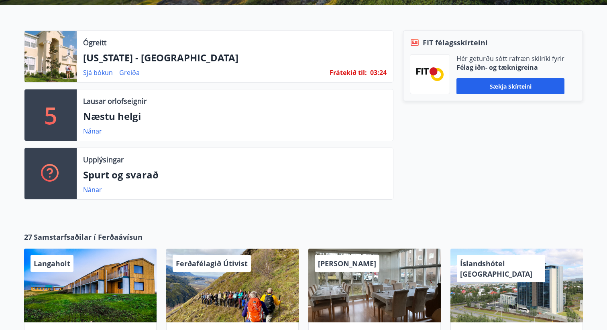
scroll to position [218, 0]
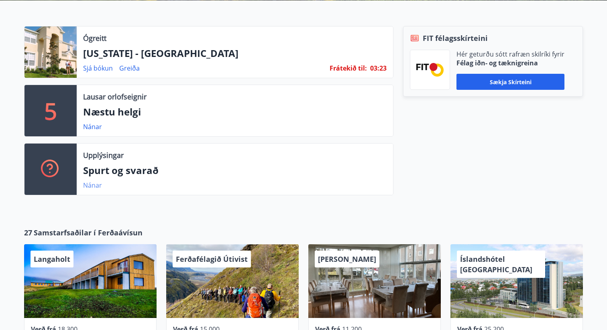
click at [94, 187] on link "Nánar" at bounding box center [92, 185] width 19 height 9
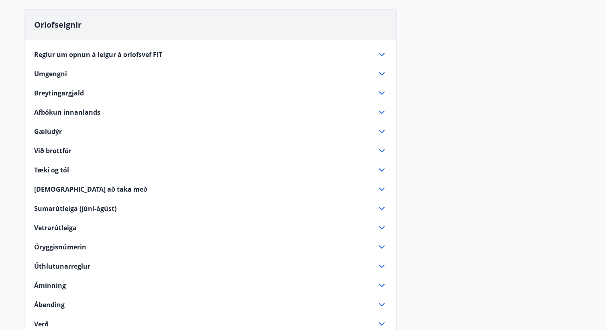
scroll to position [82, 0]
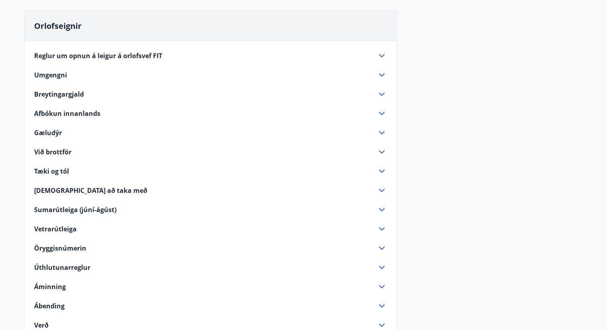
click at [378, 172] on icon at bounding box center [382, 172] width 10 height 10
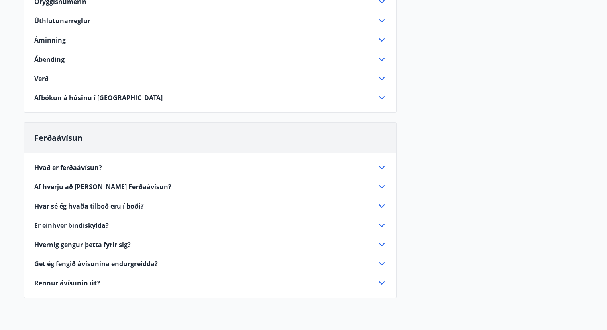
scroll to position [363, 0]
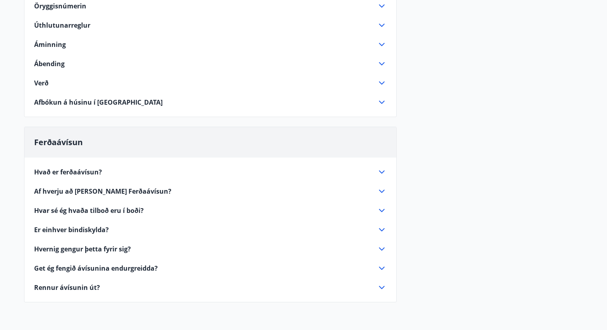
click at [383, 167] on icon at bounding box center [382, 172] width 10 height 10
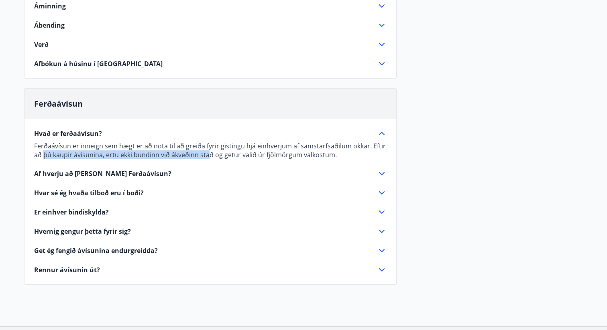
drag, startPoint x: 45, startPoint y: 156, endPoint x: 215, endPoint y: 155, distance: 169.8
click at [214, 155] on p "Ferðaávísun er inneign sem hægt er að nota til að greiða fyrir gistingu hjá ein…" at bounding box center [210, 151] width 352 height 18
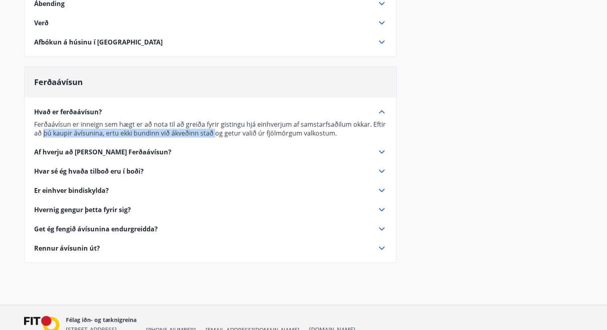
scroll to position [390, 0]
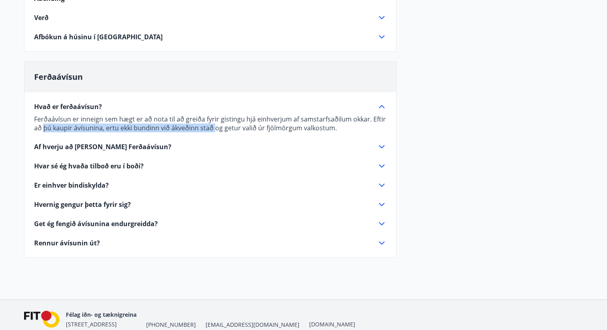
click at [383, 148] on icon at bounding box center [382, 147] width 10 height 10
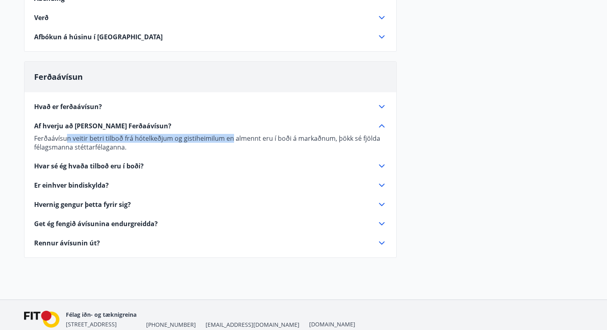
drag, startPoint x: 68, startPoint y: 139, endPoint x: 233, endPoint y: 137, distance: 165.0
click at [233, 137] on p "Ferðaávísun veitir betri tilboð frá hótelkeðjum og gistiheimilum en almennt eru…" at bounding box center [210, 143] width 352 height 18
click at [382, 165] on icon at bounding box center [382, 166] width 10 height 10
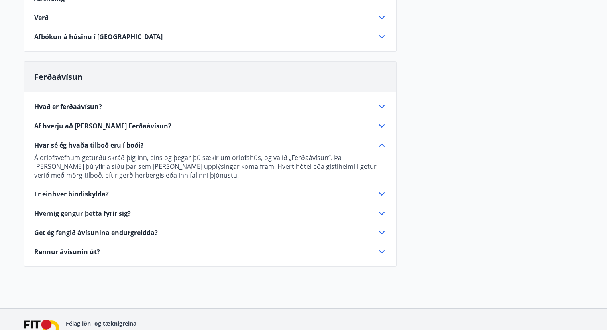
click at [380, 144] on icon at bounding box center [382, 146] width 10 height 10
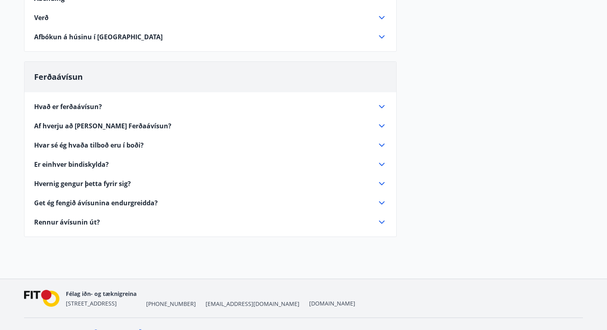
click at [380, 144] on icon at bounding box center [382, 145] width 6 height 3
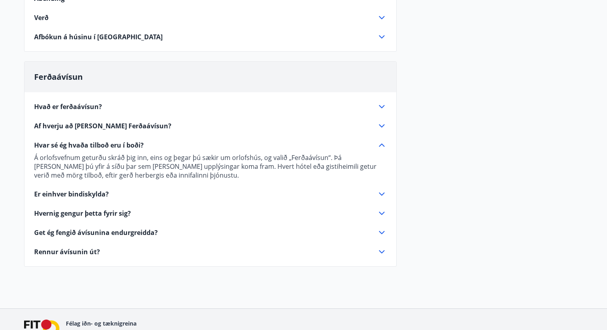
click at [384, 195] on icon at bounding box center [382, 194] width 10 height 10
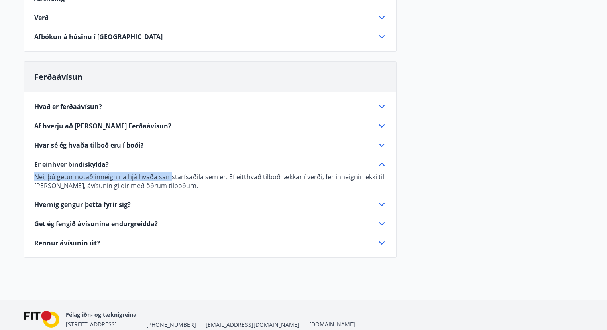
drag, startPoint x: 35, startPoint y: 178, endPoint x: 168, endPoint y: 178, distance: 132.5
click at [168, 178] on p "Nei, þú getur notað inneignina hjá hvaða samstarfsaðila sem er. Ef eitthvað til…" at bounding box center [210, 182] width 352 height 18
click at [35, 179] on p "Nei, þú getur notað inneignina hjá hvaða samstarfsaðila sem er. Ef eitthvað til…" at bounding box center [210, 182] width 352 height 18
drag, startPoint x: 35, startPoint y: 179, endPoint x: 332, endPoint y: 183, distance: 297.5
click at [330, 181] on p "Nei, þú getur notað inneignina hjá hvaða samstarfsaðila sem er. Ef eitthvað til…" at bounding box center [210, 182] width 352 height 18
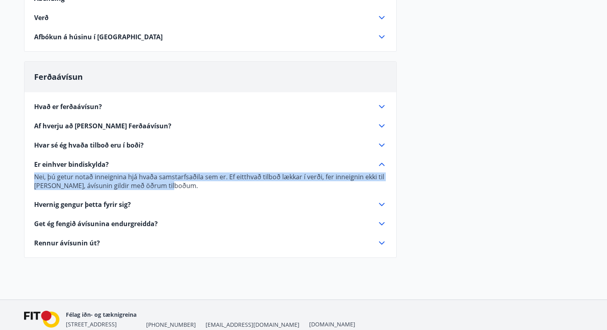
click at [379, 205] on icon at bounding box center [382, 205] width 10 height 10
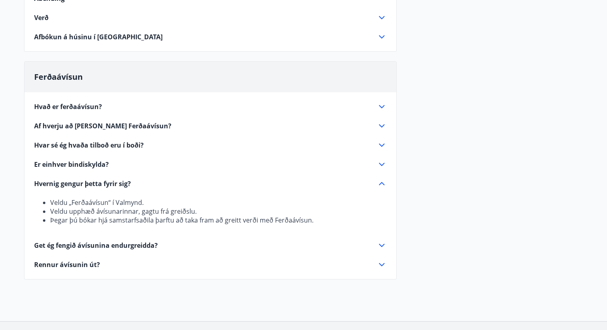
click at [269, 250] on div "Get ég fengið ávísunina endurgreidda?" at bounding box center [210, 246] width 352 height 10
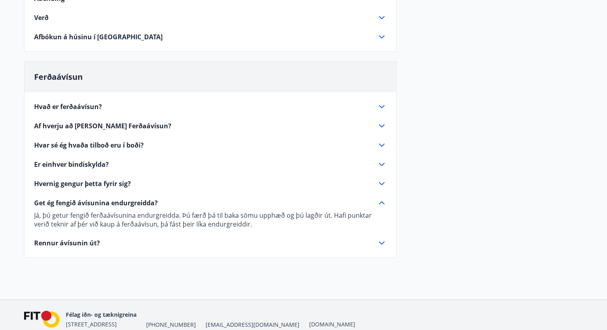
click at [221, 242] on div "Rennur ávísunin út?" at bounding box center [205, 243] width 343 height 9
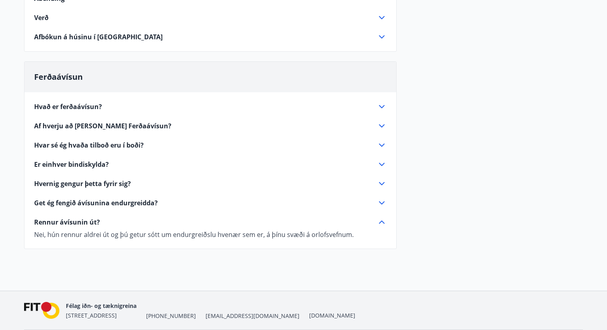
click at [248, 202] on div "Get ég fengið ávísunina endurgreidda?" at bounding box center [205, 203] width 343 height 9
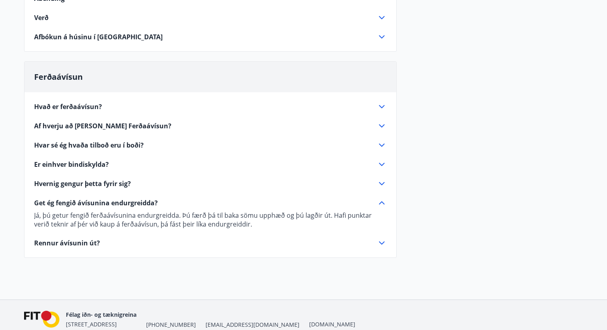
click at [272, 178] on div "Hvað er ferðaávísun? Ferðaávísun er inneign sem hægt er að nota til að greiða f…" at bounding box center [210, 170] width 372 height 156
click at [269, 181] on div "Hvernig gengur þetta fyrir sig?" at bounding box center [205, 183] width 343 height 9
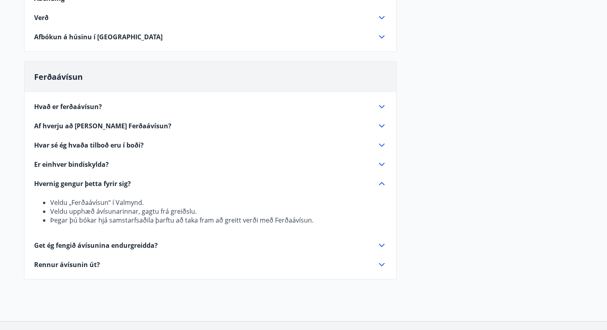
click at [252, 264] on div "Rennur ávísunin út?" at bounding box center [205, 265] width 343 height 9
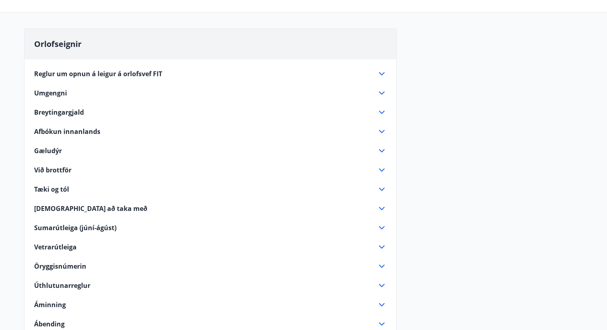
scroll to position [0, 0]
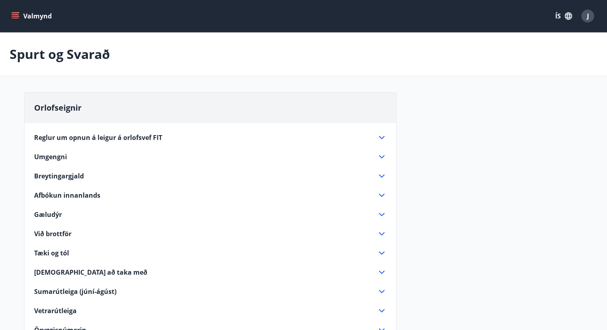
click at [10, 15] on button "Valmynd" at bounding box center [32, 16] width 45 height 14
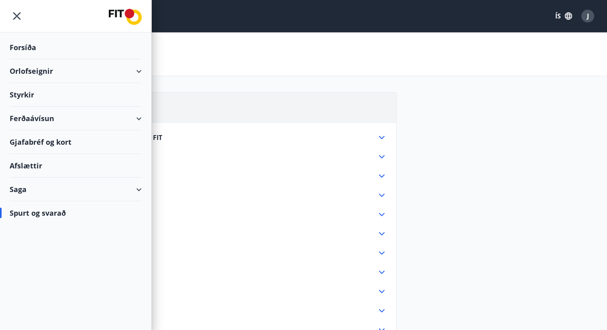
click at [51, 189] on div "Saga" at bounding box center [76, 190] width 132 height 24
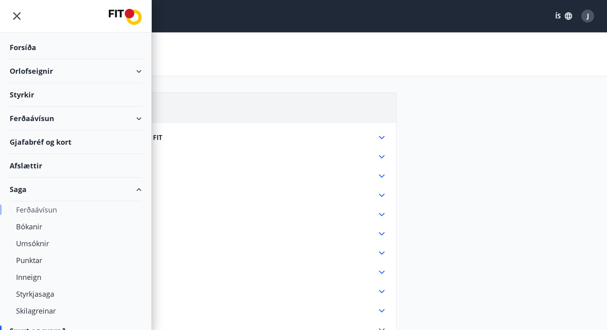
scroll to position [12, 0]
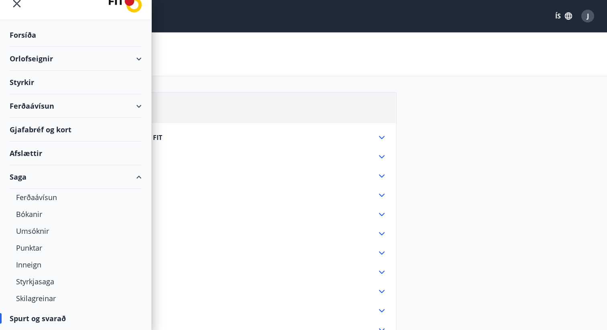
click at [33, 154] on div "Afslættir" at bounding box center [76, 154] width 132 height 24
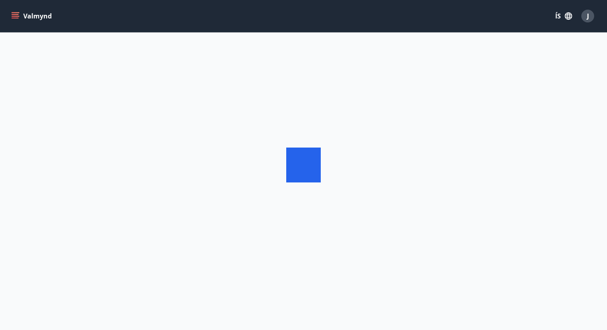
click at [12, 19] on icon "menu" at bounding box center [15, 16] width 8 height 8
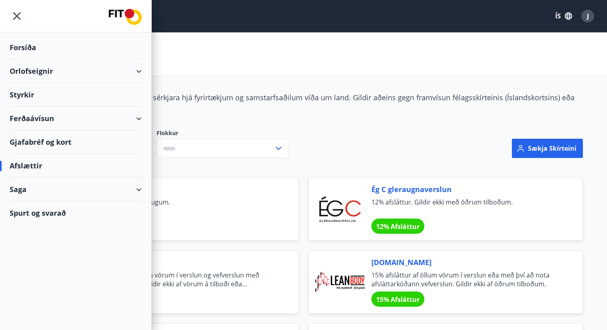
click at [188, 55] on div "Afslættir" at bounding box center [303, 55] width 607 height 44
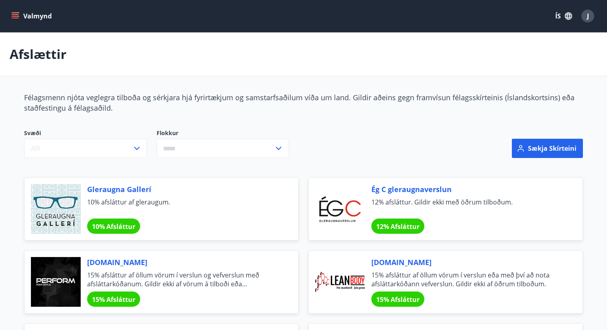
click at [18, 13] on icon "menu" at bounding box center [15, 16] width 8 height 8
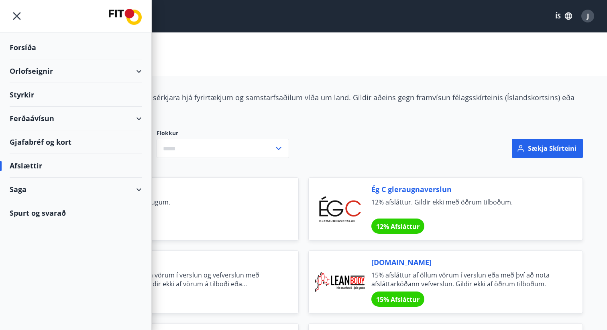
click at [25, 40] on div "Forsíða" at bounding box center [76, 48] width 132 height 24
